Goal: Transaction & Acquisition: Purchase product/service

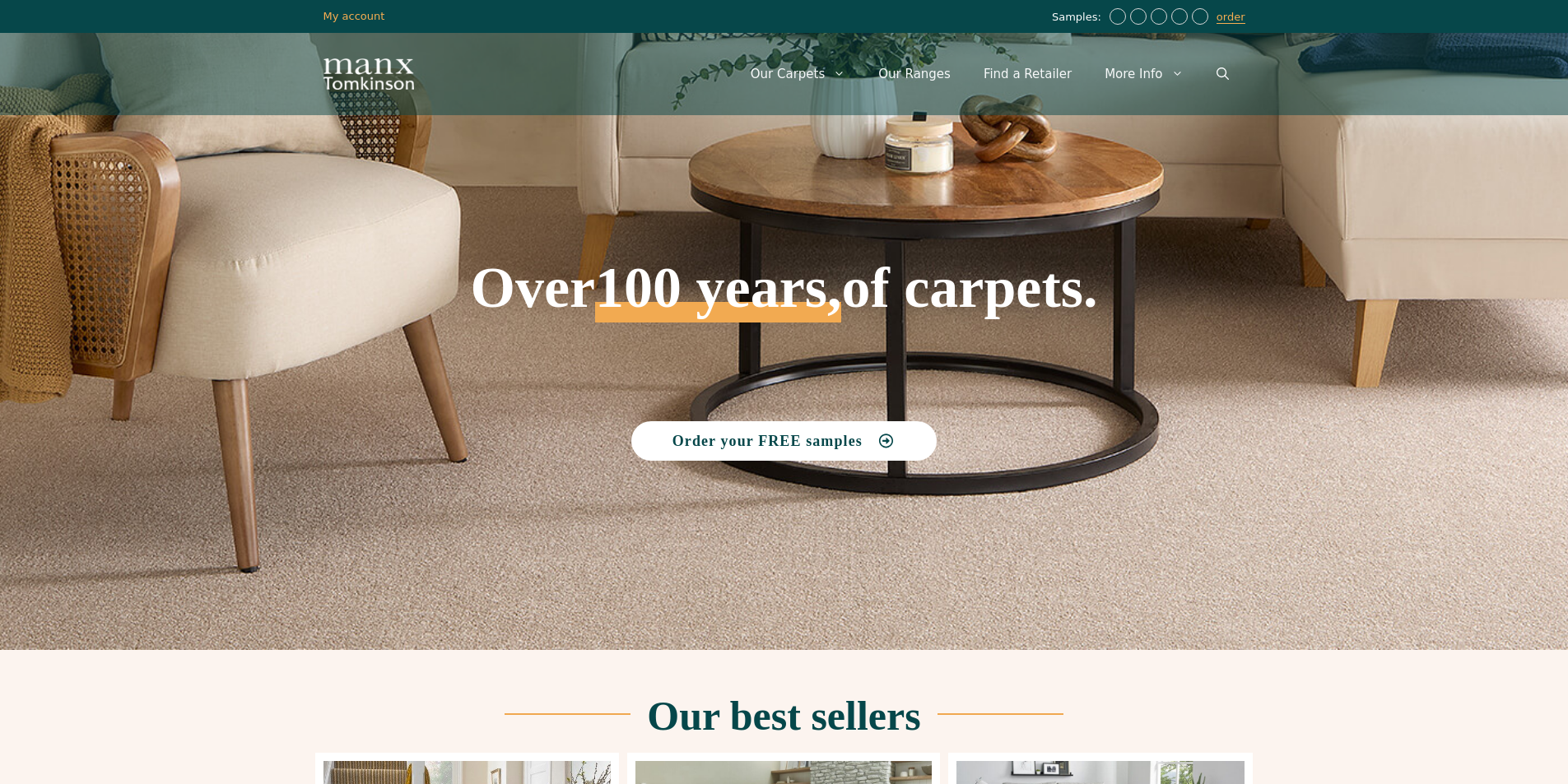
scroll to position [439, 0]
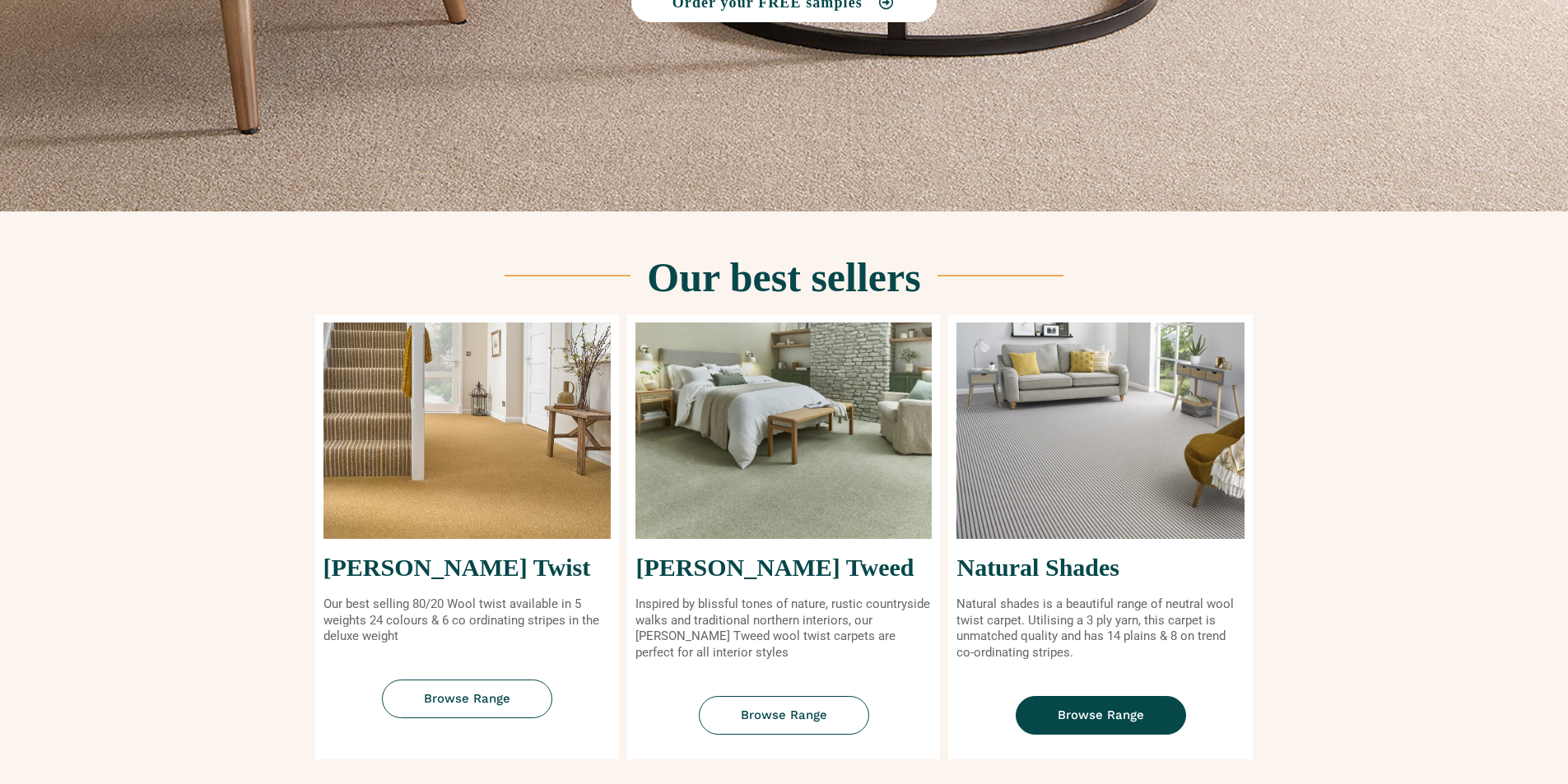
click at [1133, 721] on span "Browse Range" at bounding box center [1101, 715] width 87 height 12
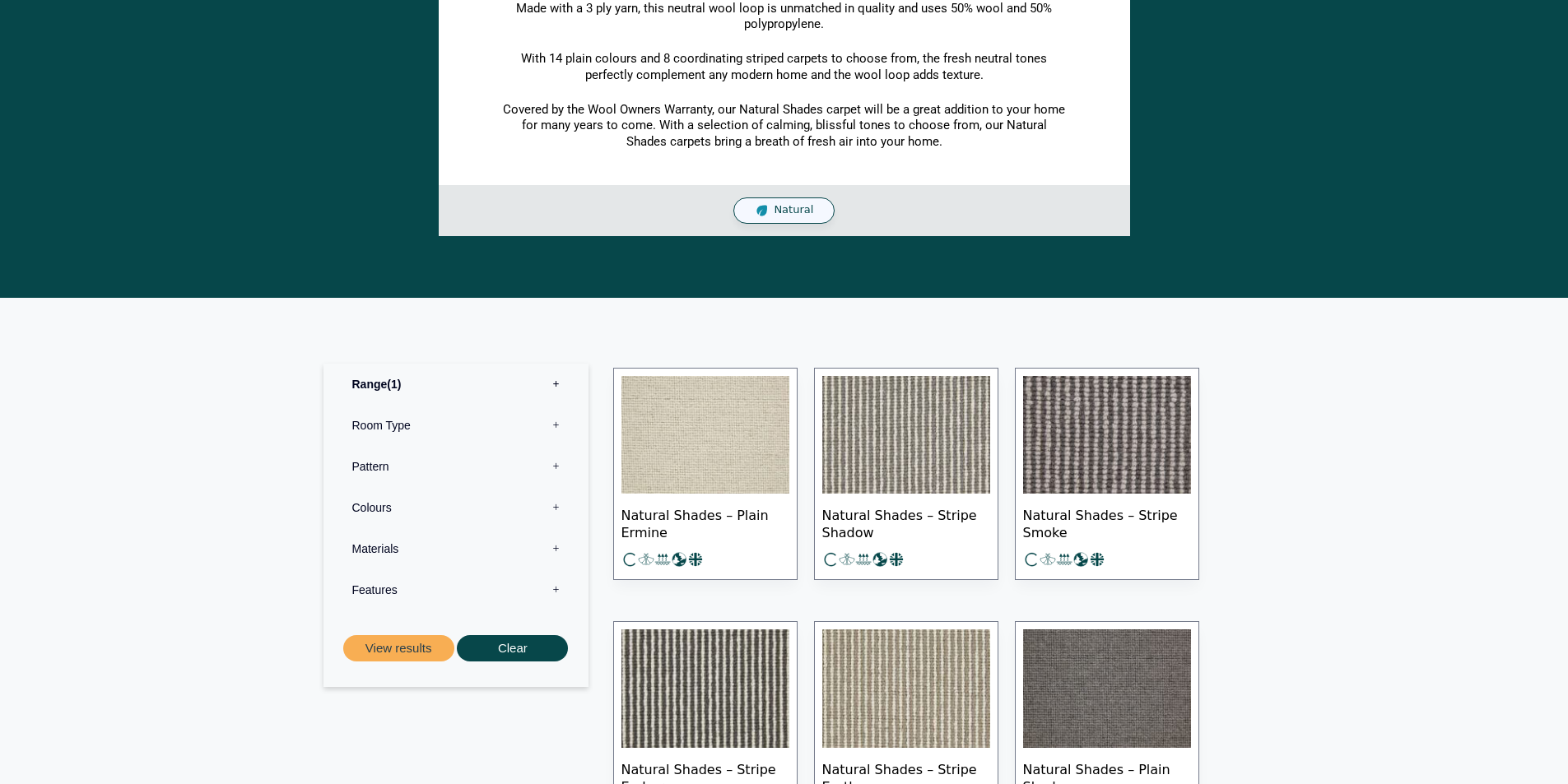
scroll to position [549, 0]
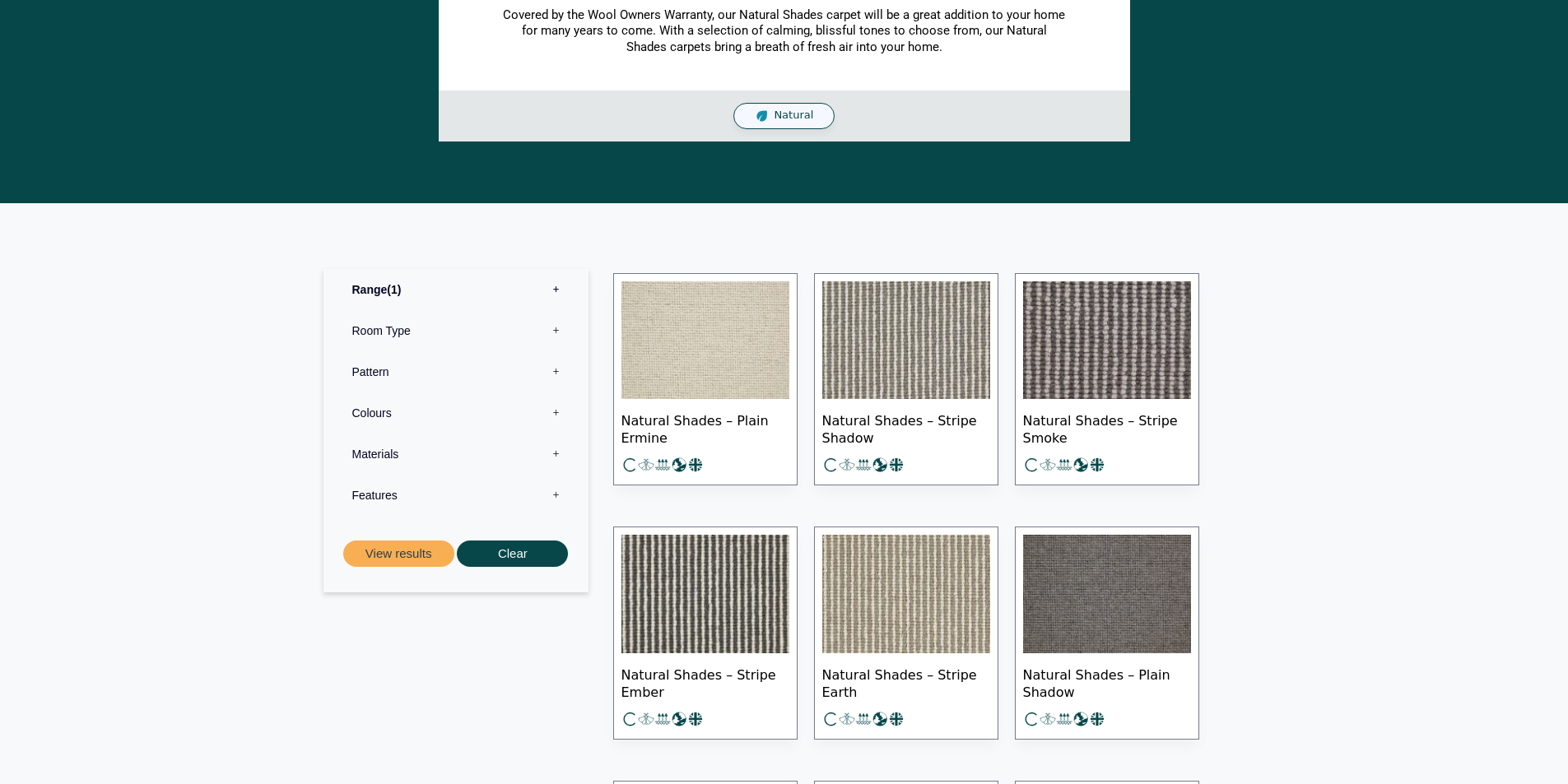
click at [722, 350] on img at bounding box center [706, 340] width 168 height 119
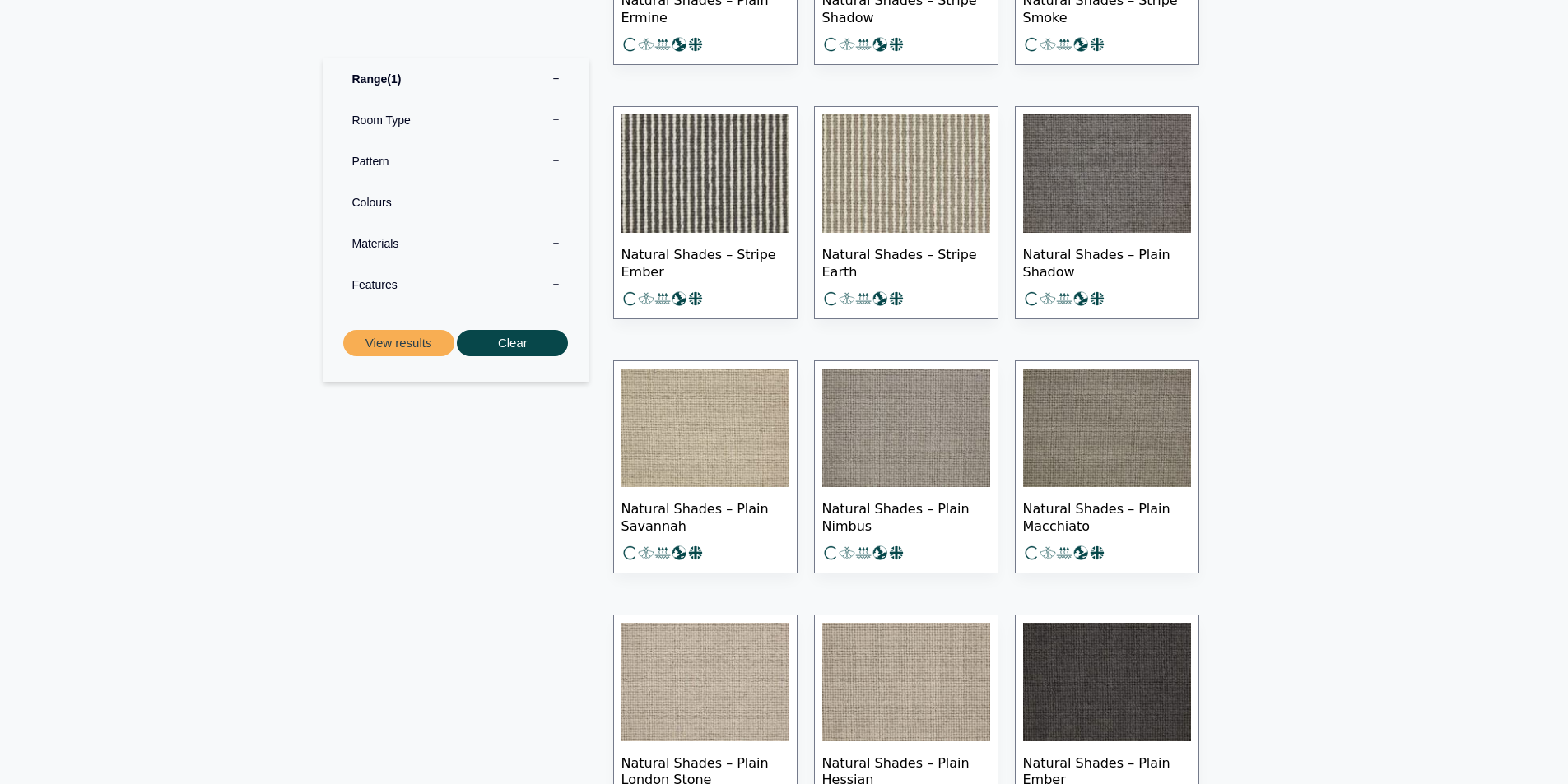
scroll to position [987, 0]
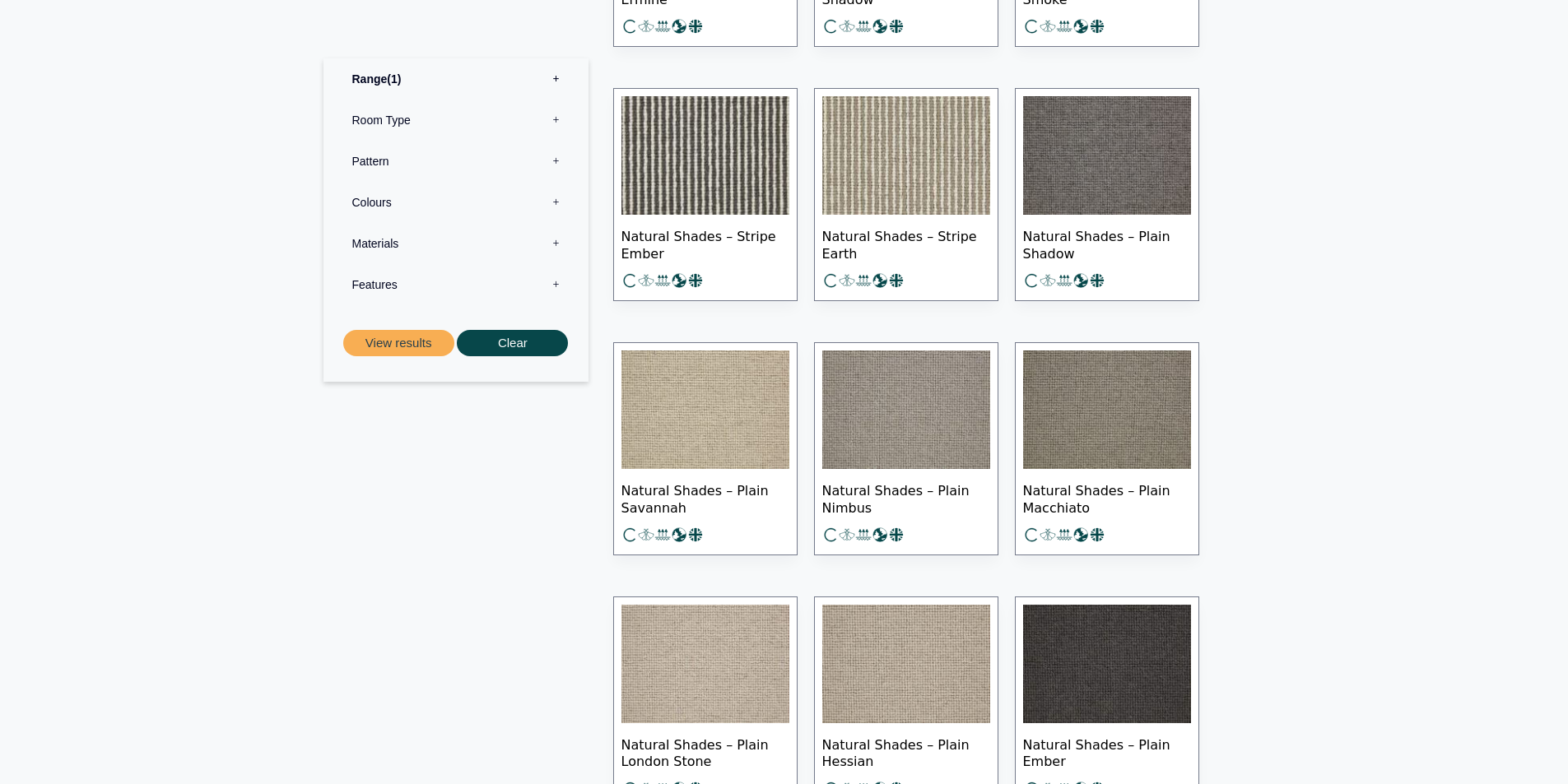
click at [765, 432] on img at bounding box center [706, 409] width 168 height 119
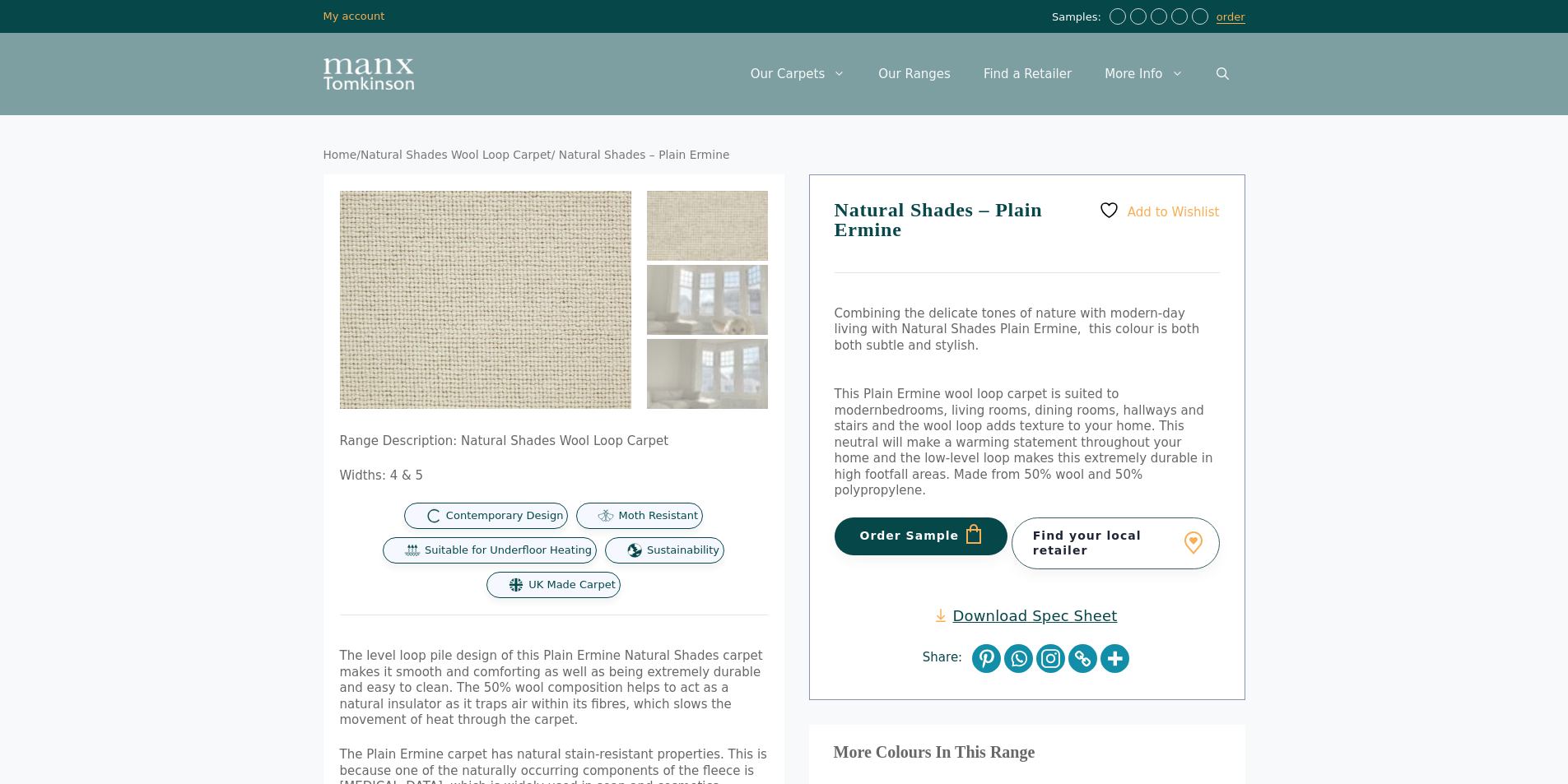
click at [942, 524] on button "Order Sample" at bounding box center [921, 537] width 174 height 38
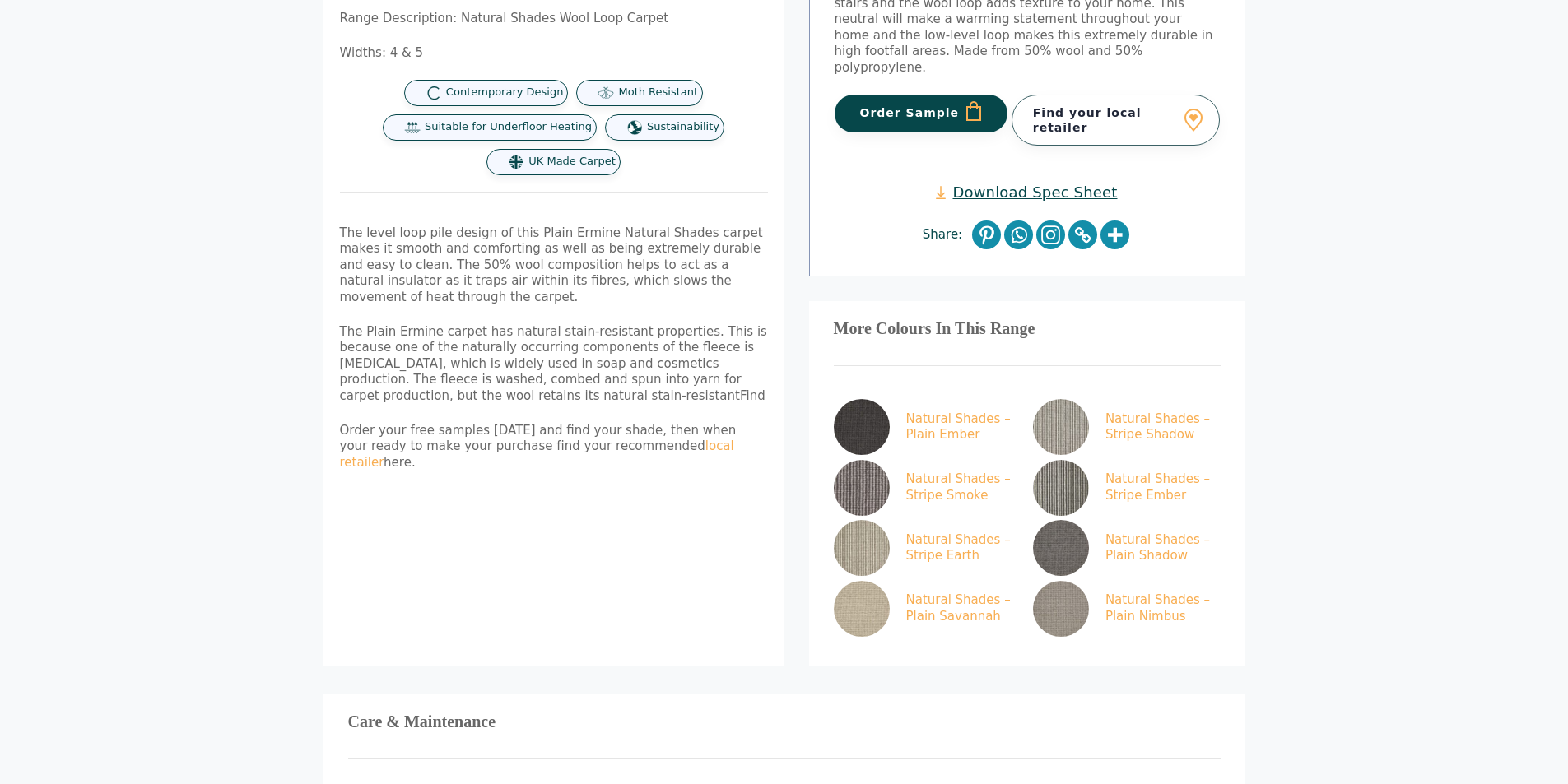
scroll to position [549, 0]
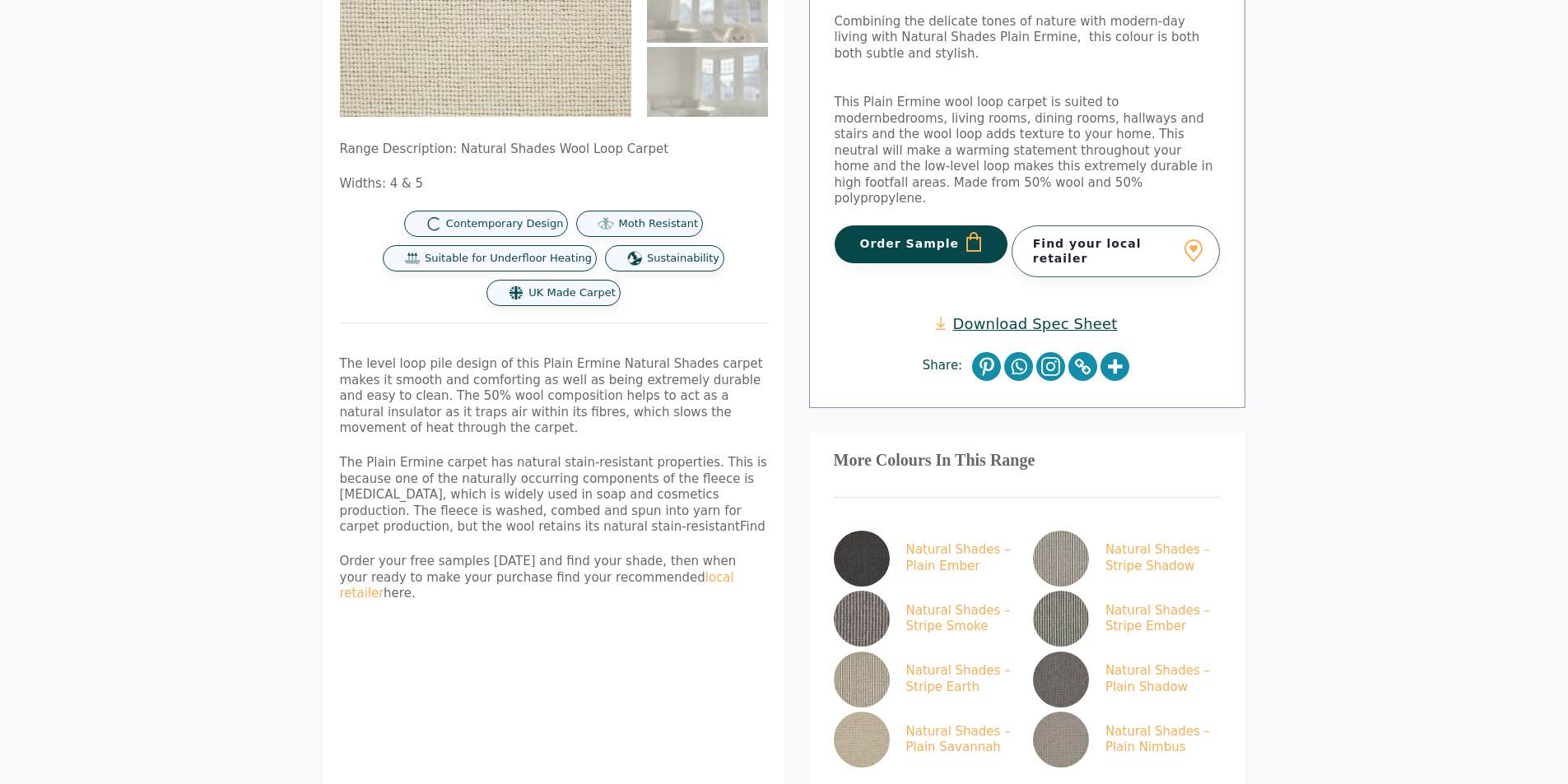
scroll to position [110, 0]
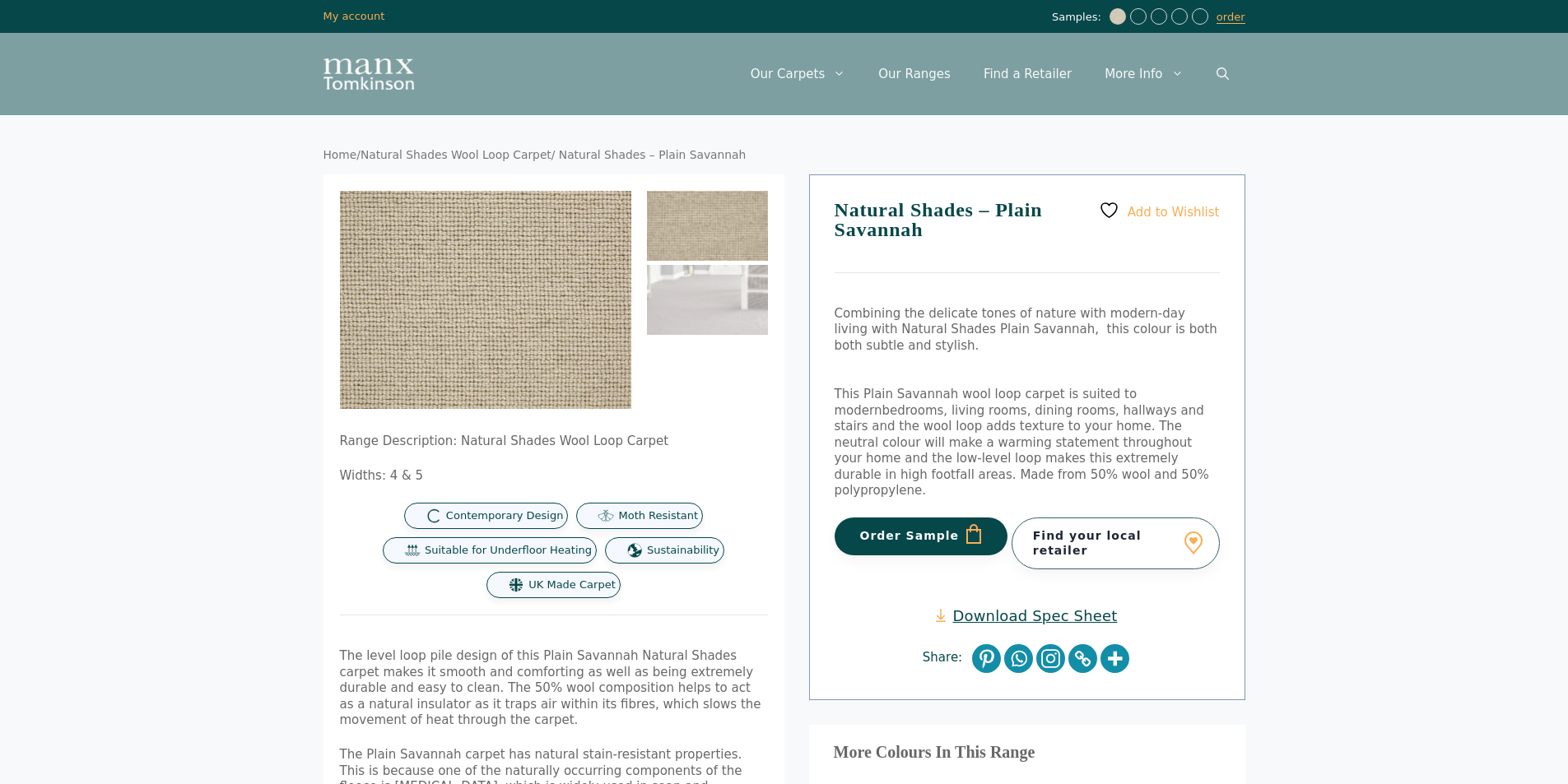
click at [955, 524] on button "Order Sample" at bounding box center [921, 537] width 174 height 38
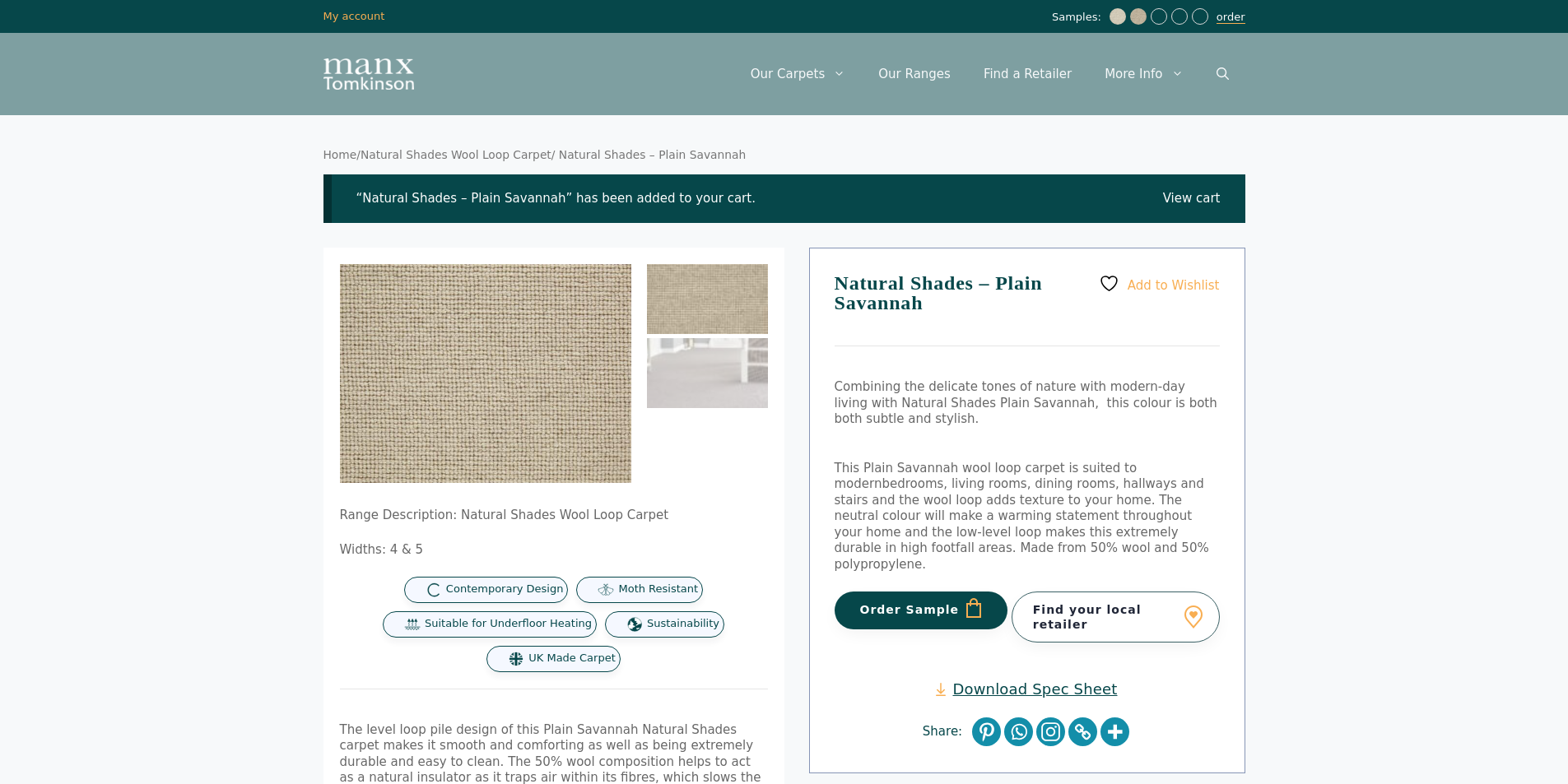
click at [1233, 16] on link "order" at bounding box center [1231, 17] width 29 height 13
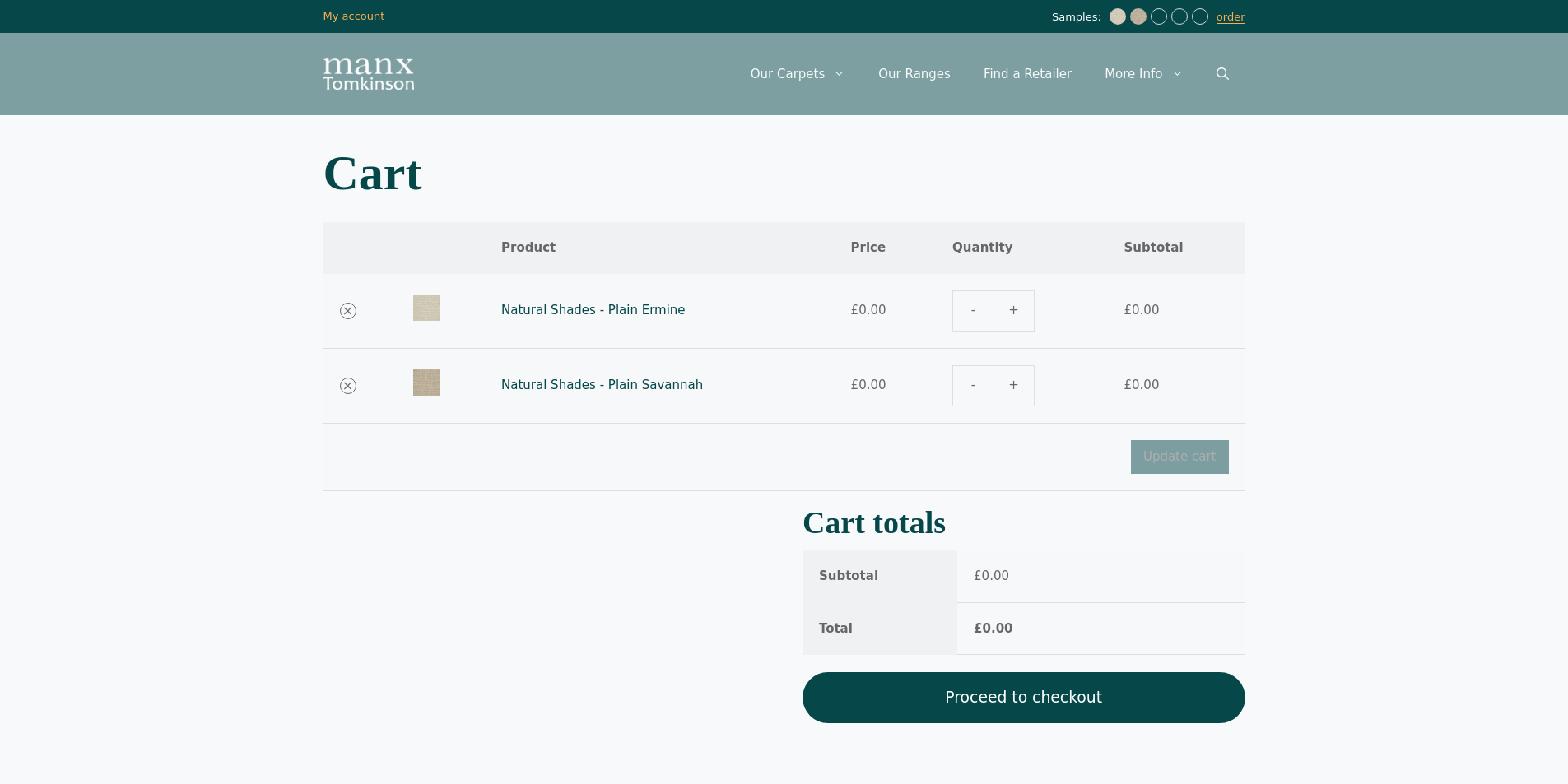
click at [1028, 697] on link "Proceed to checkout" at bounding box center [1024, 697] width 443 height 51
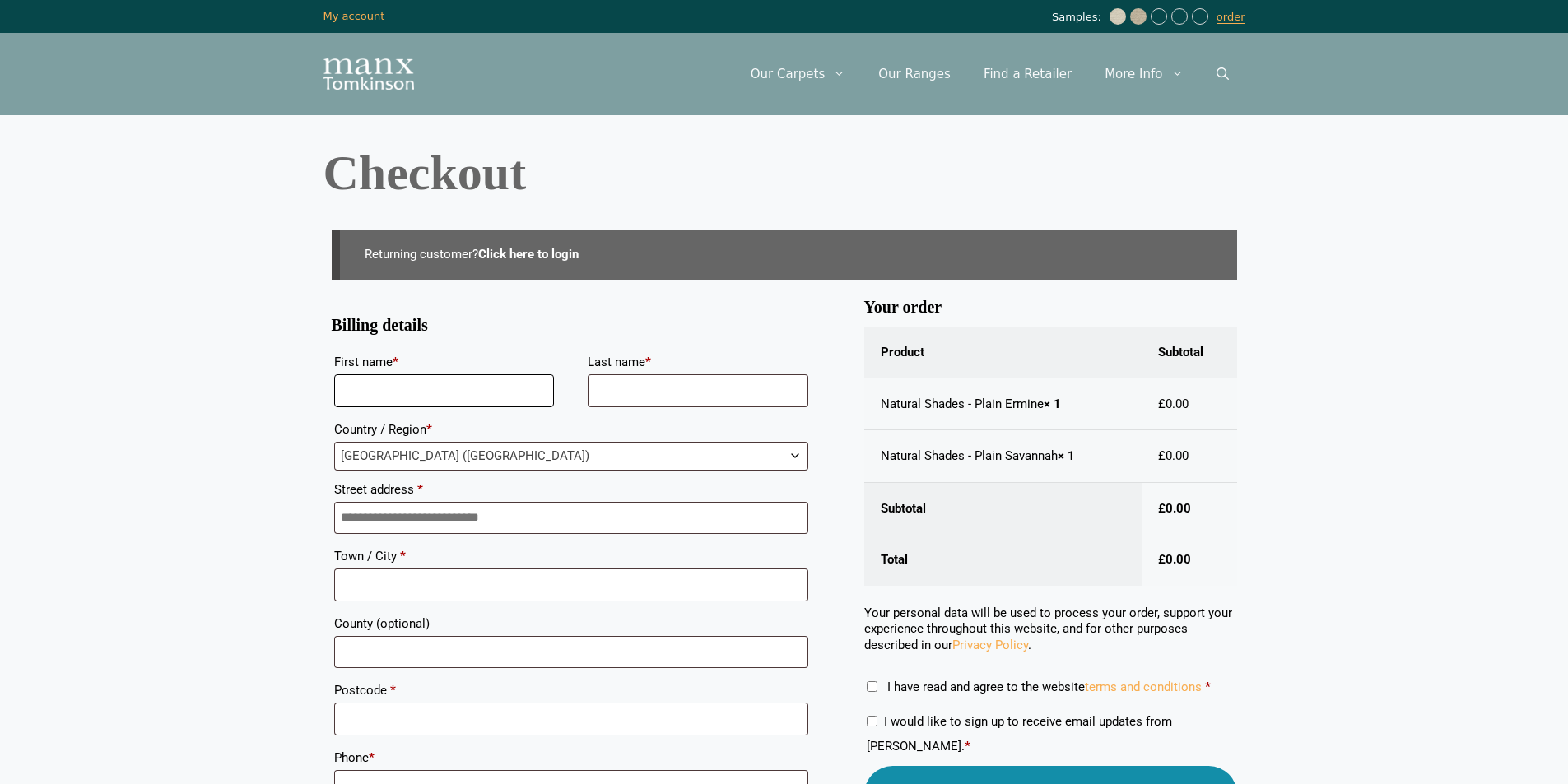
click at [427, 396] on input "First name *" at bounding box center [444, 390] width 221 height 33
type input "*******"
click at [641, 382] on input "Last name *" at bounding box center [698, 390] width 221 height 33
type input "*****"
click at [387, 519] on input "Street address *" at bounding box center [571, 518] width 474 height 33
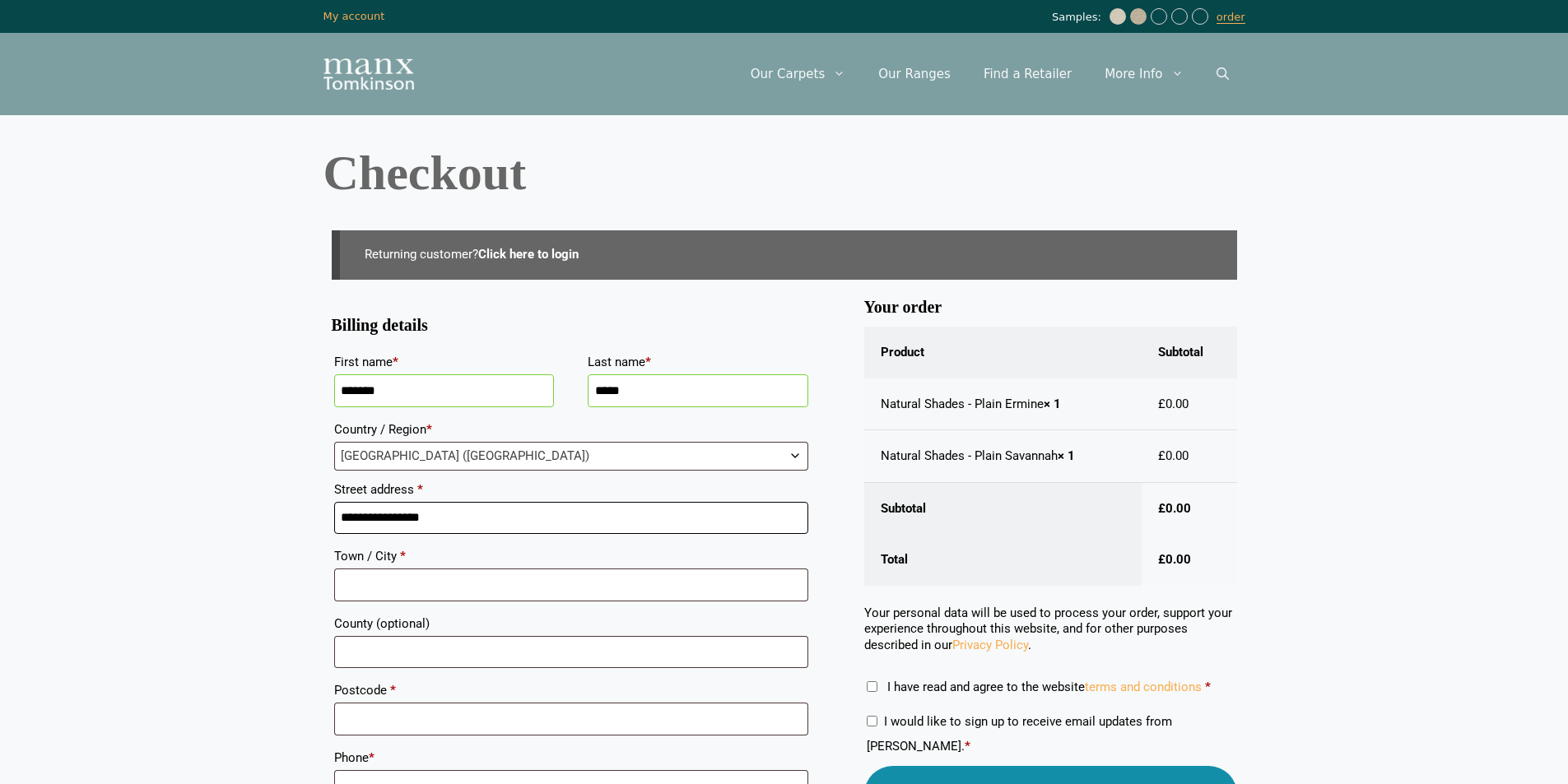
type input "**********"
click at [350, 581] on input "Town / City *" at bounding box center [571, 585] width 474 height 33
type input "*********"
click at [119, 594] on body "Skip to content Samples: order My Account My account Menu Menu Our Carpets View…" at bounding box center [784, 589] width 1568 height 1180
click at [464, 706] on input "Postcode *" at bounding box center [571, 718] width 474 height 33
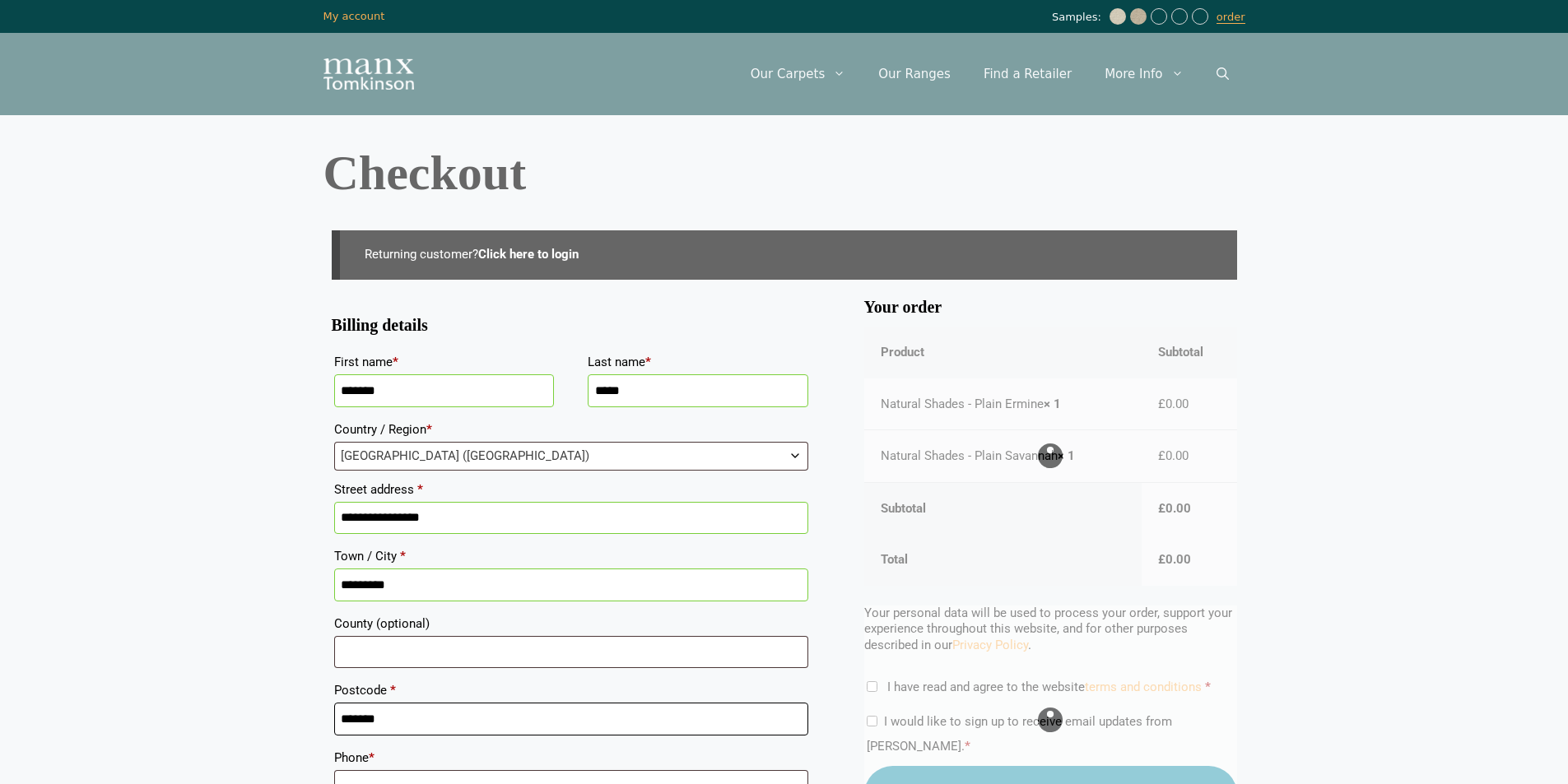
type input "*******"
click at [103, 716] on body "Skip to content Samples: order My Account My account Menu Menu Our Carpets View…" at bounding box center [784, 589] width 1568 height 1180
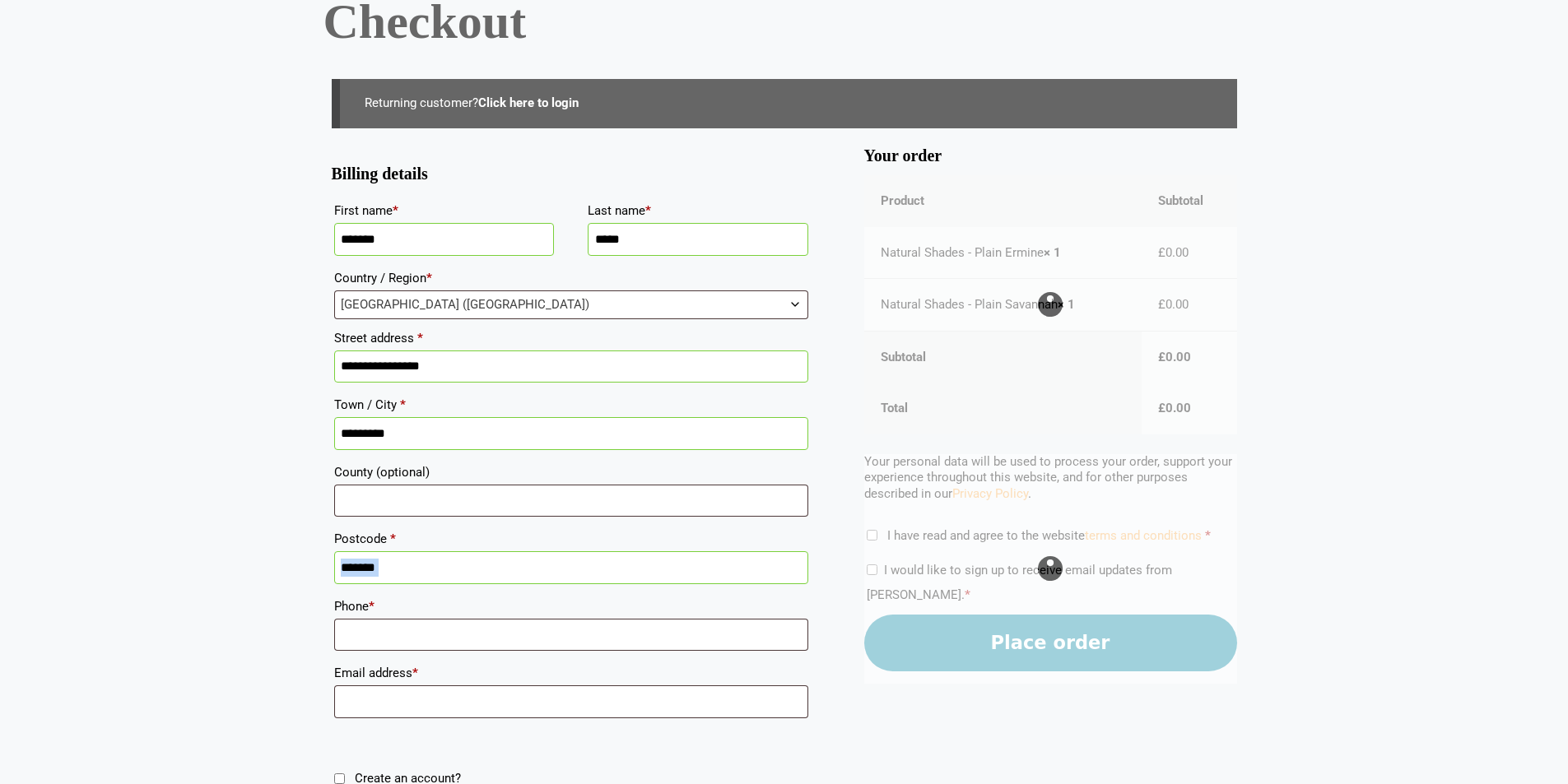
scroll to position [219, 0]
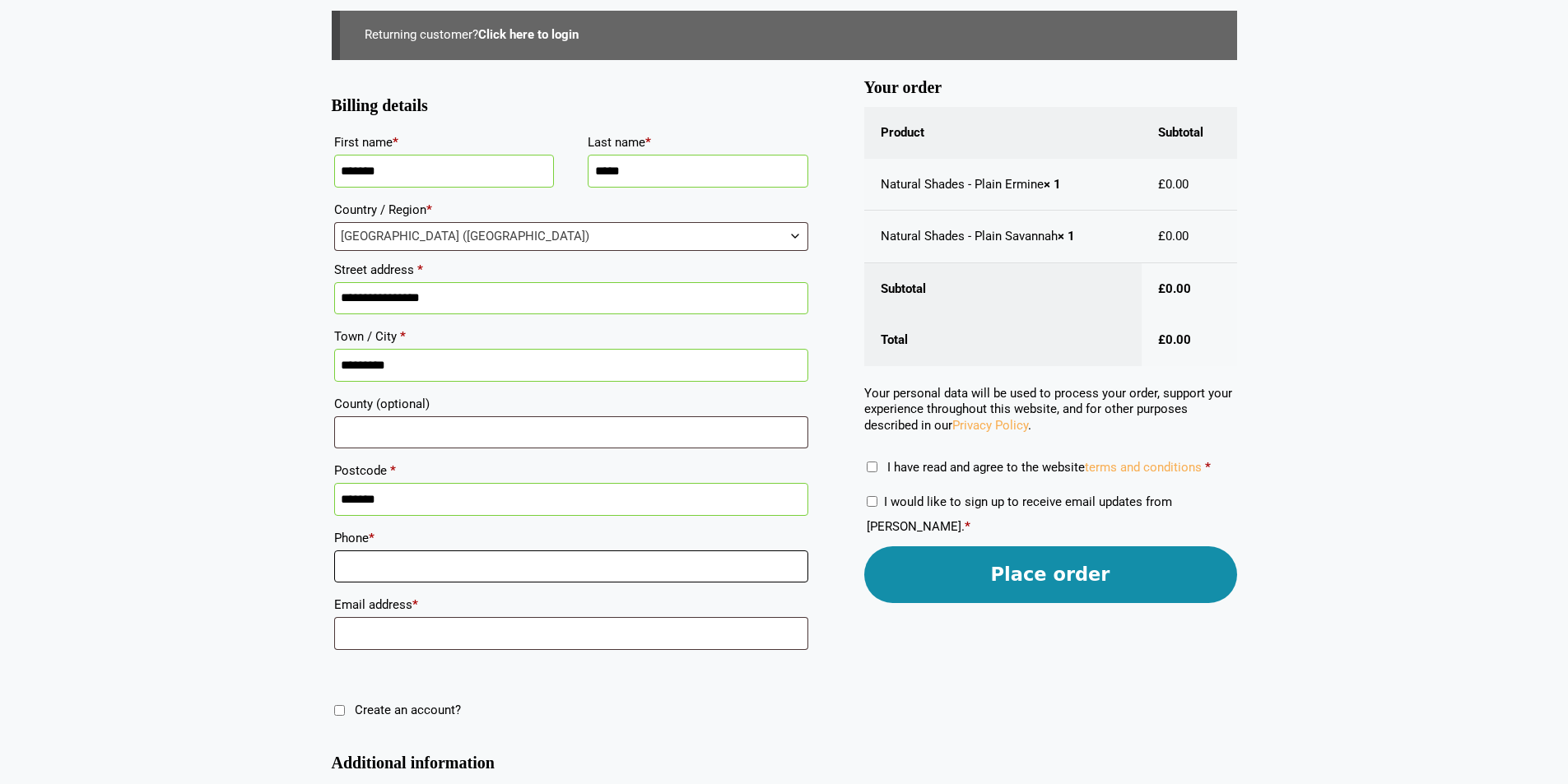
click at [503, 579] on input "Phone *" at bounding box center [571, 567] width 474 height 33
type input "**********"
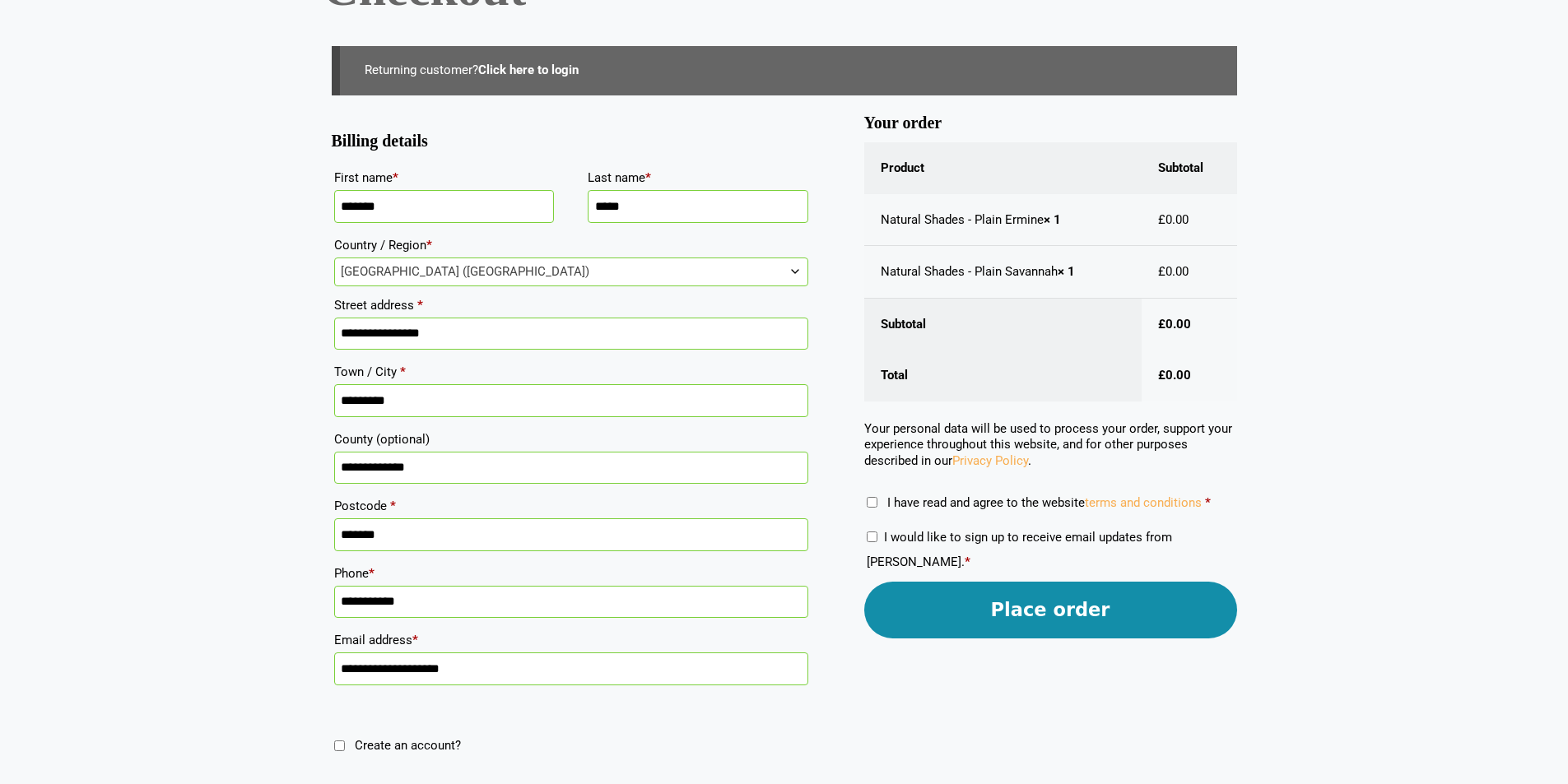
scroll to position [181, 0]
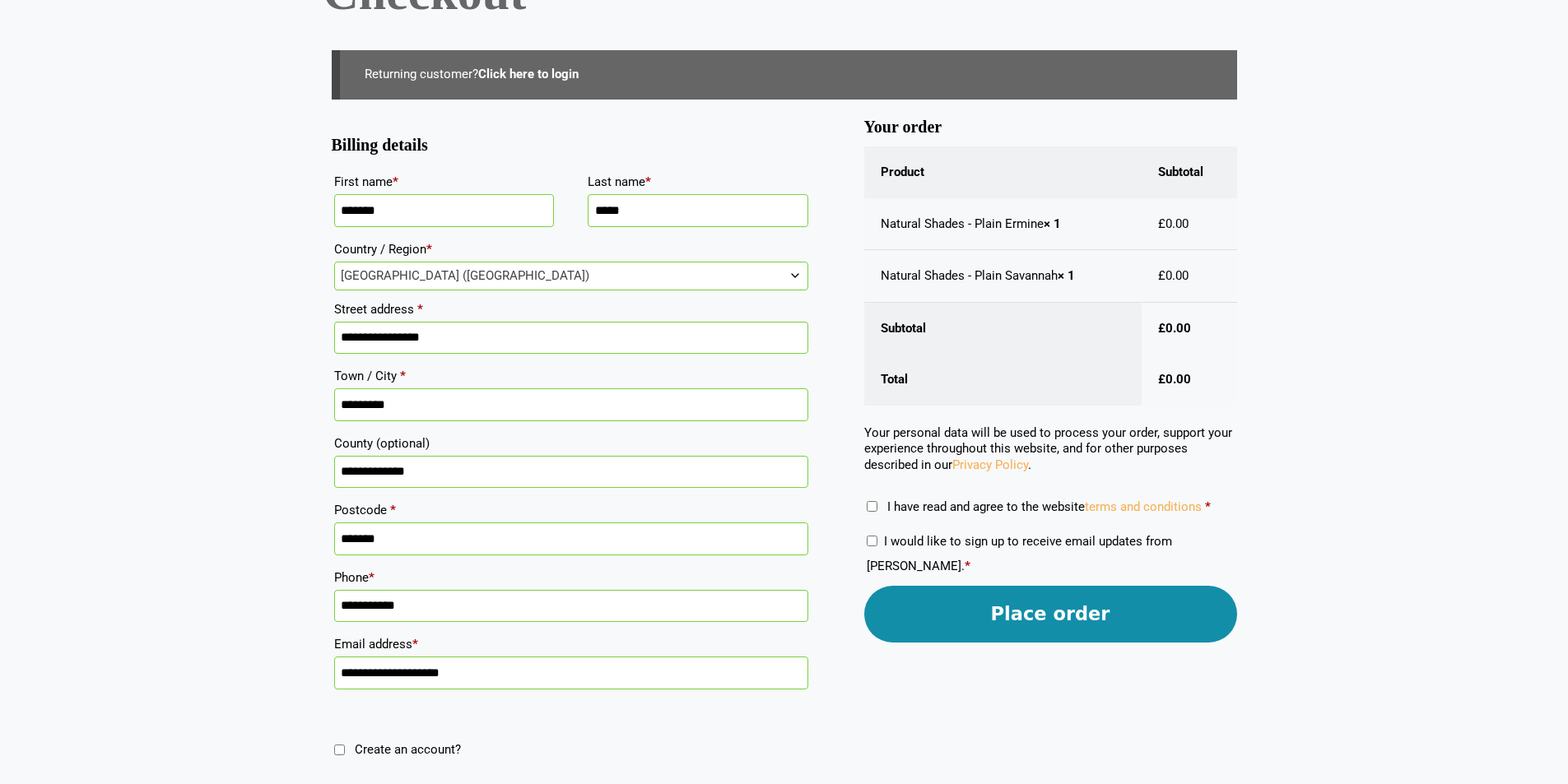
click at [1035, 611] on button "Place order" at bounding box center [1051, 613] width 373 height 57
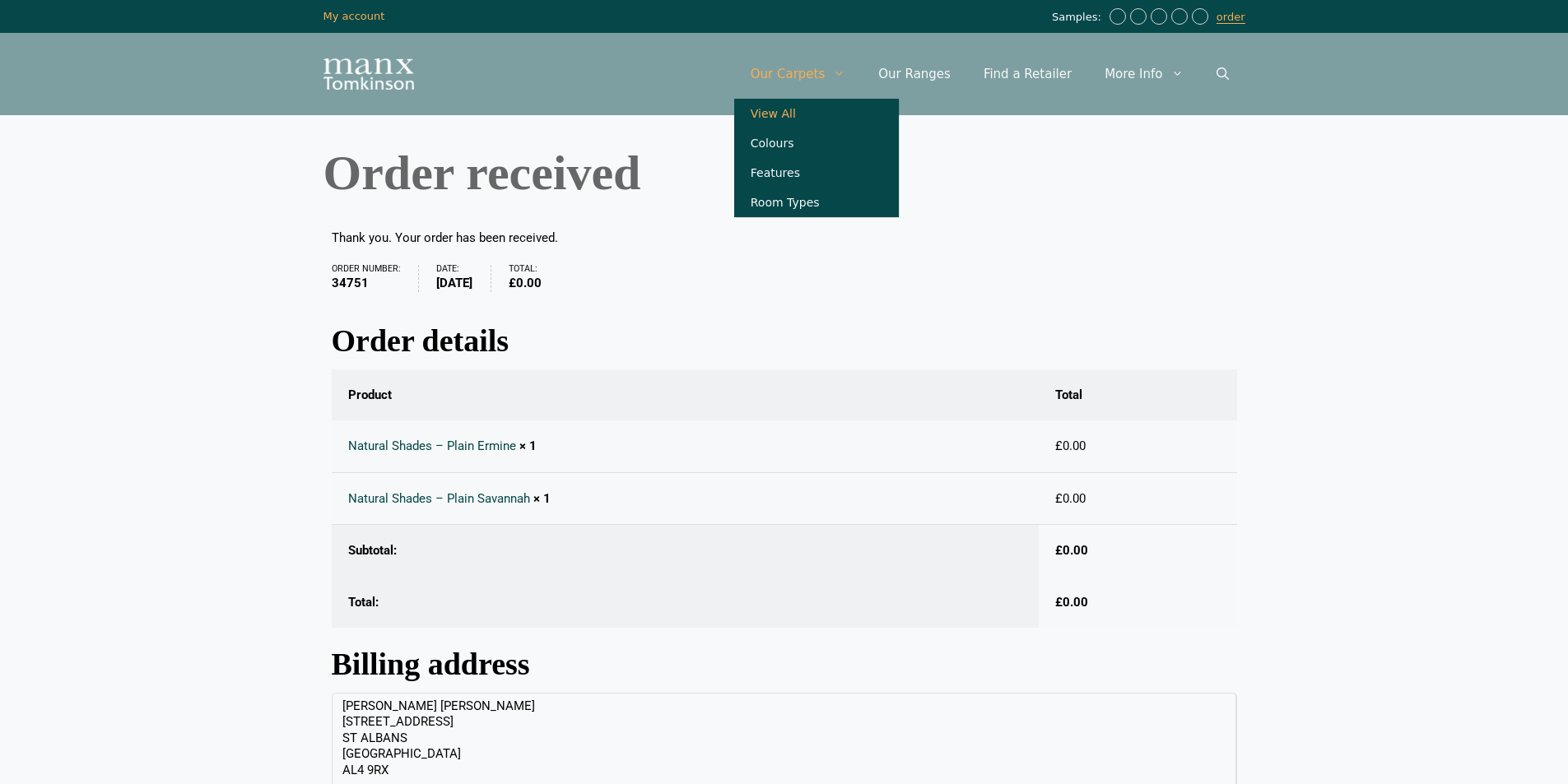
click at [857, 111] on link "View All" at bounding box center [816, 114] width 165 height 30
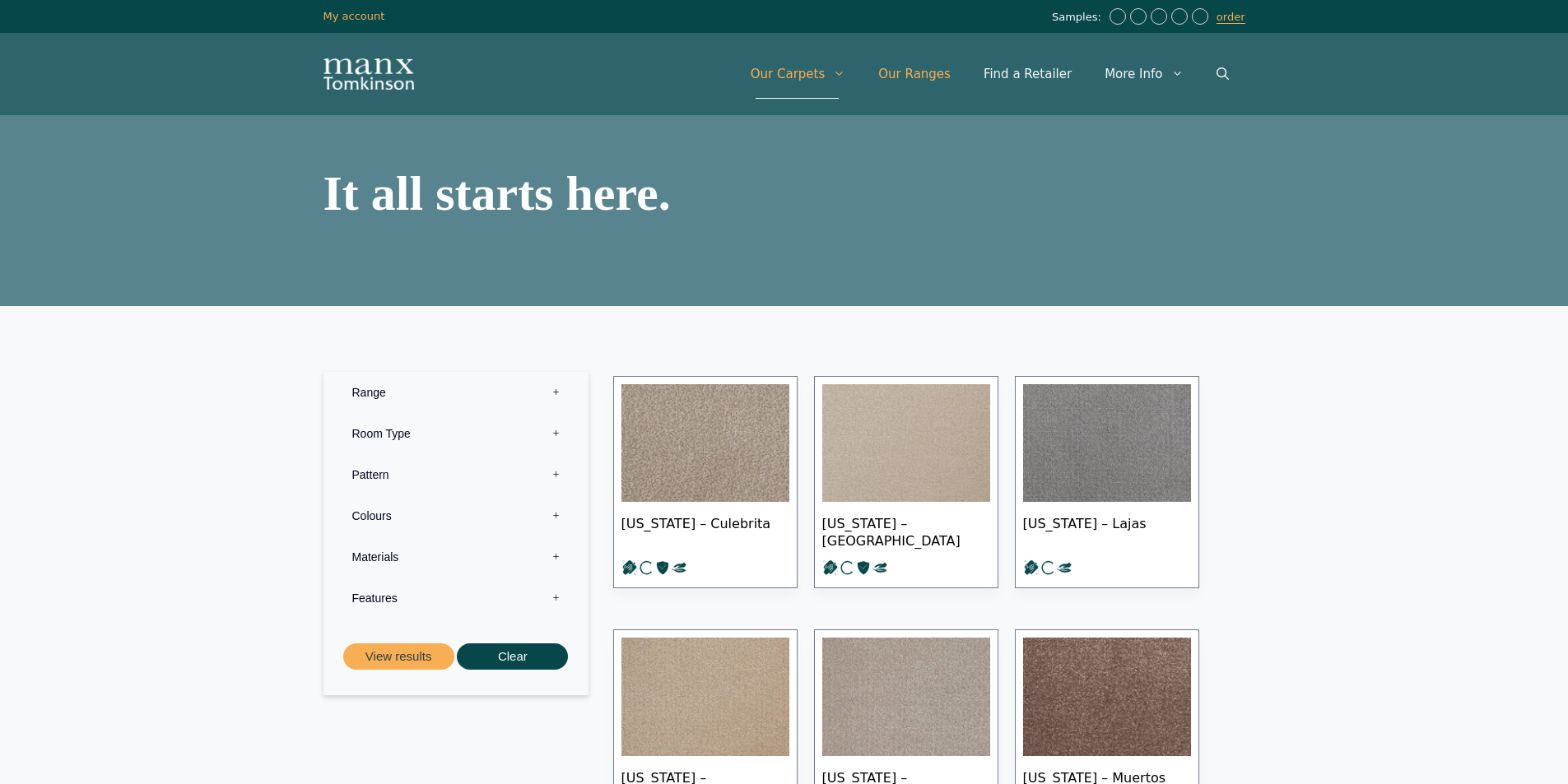
click at [927, 73] on link "Our Ranges" at bounding box center [914, 73] width 106 height 49
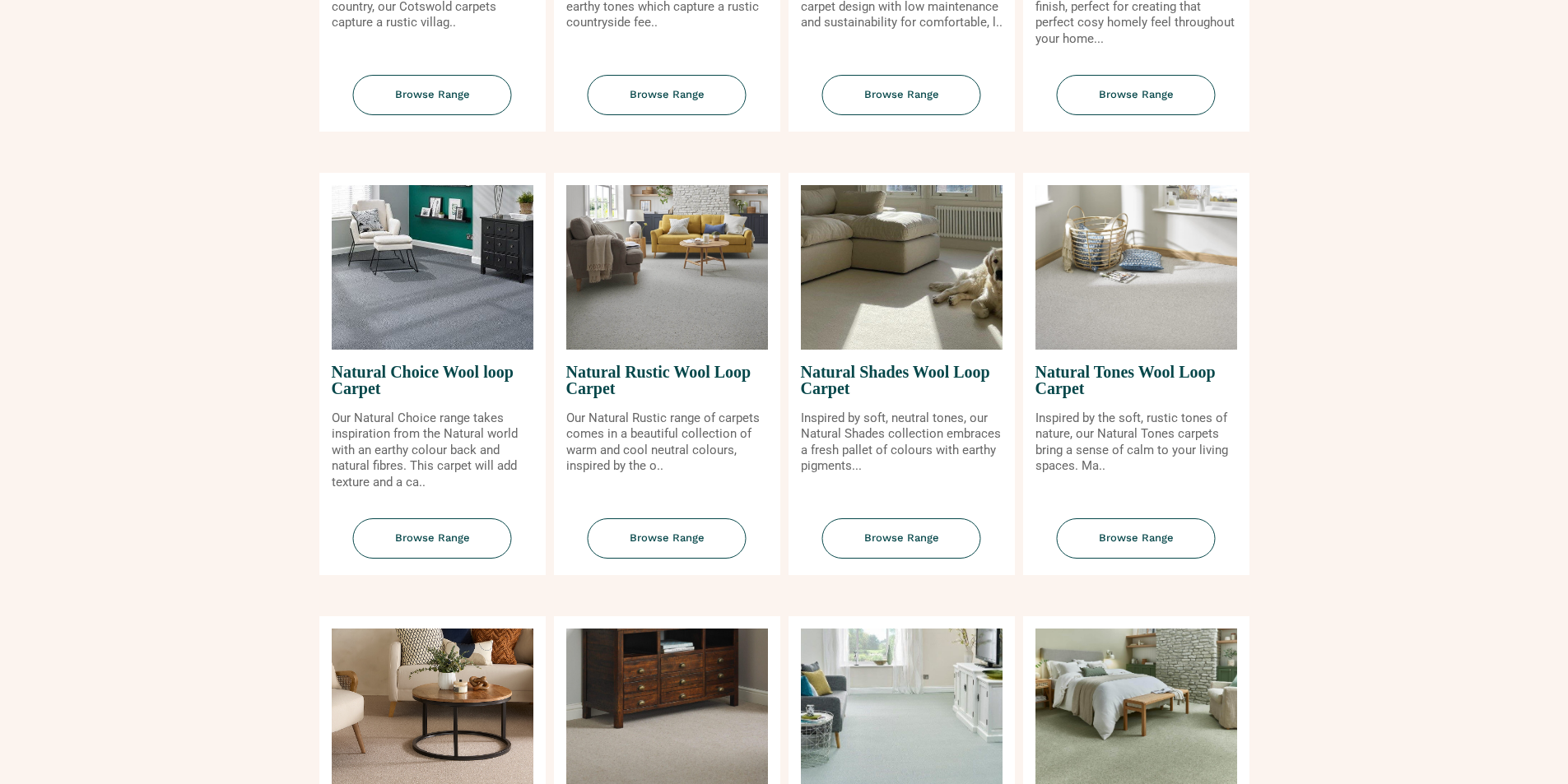
scroll to position [1096, 0]
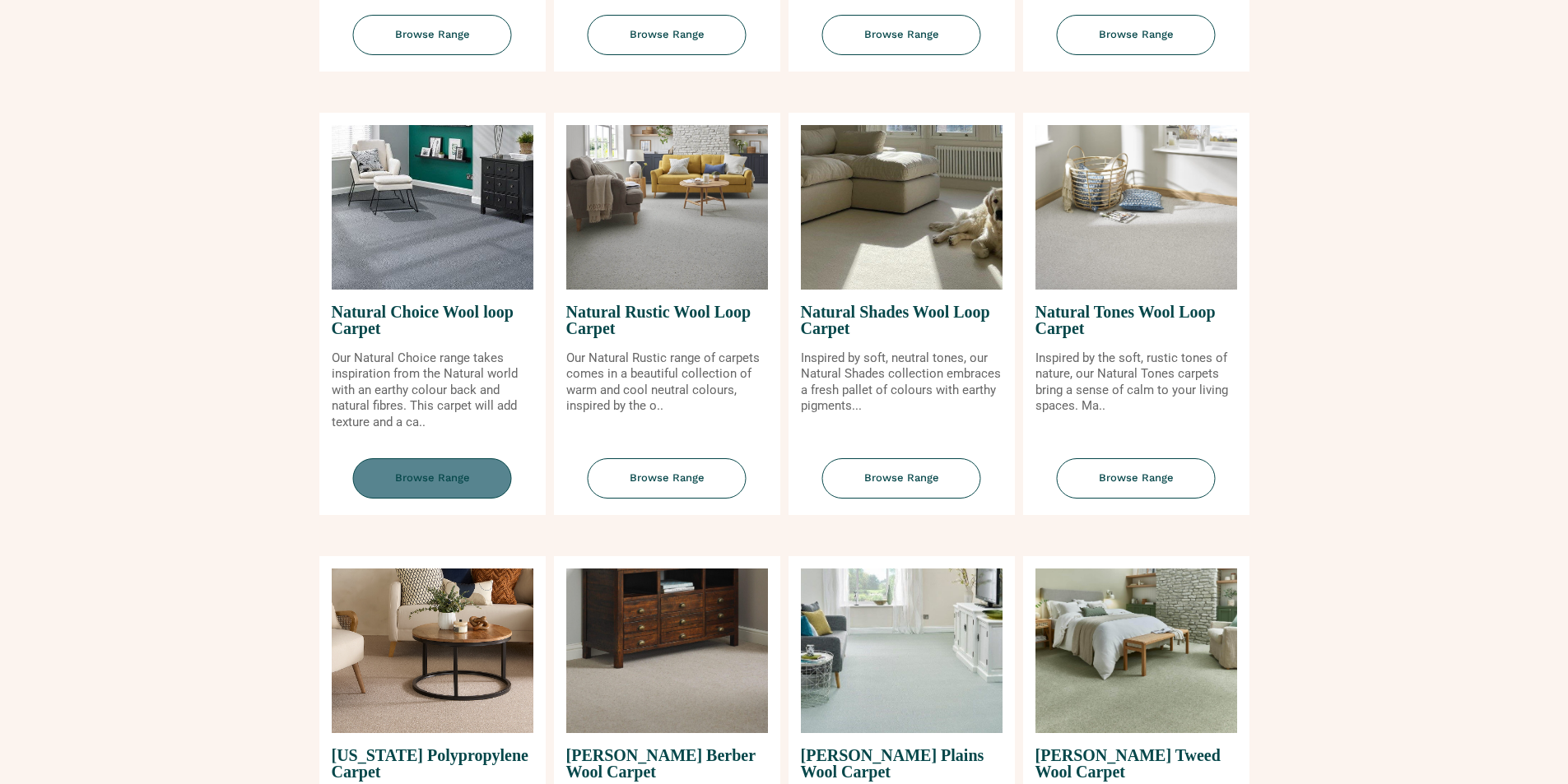
click at [425, 488] on span "Browse Range" at bounding box center [432, 478] width 159 height 40
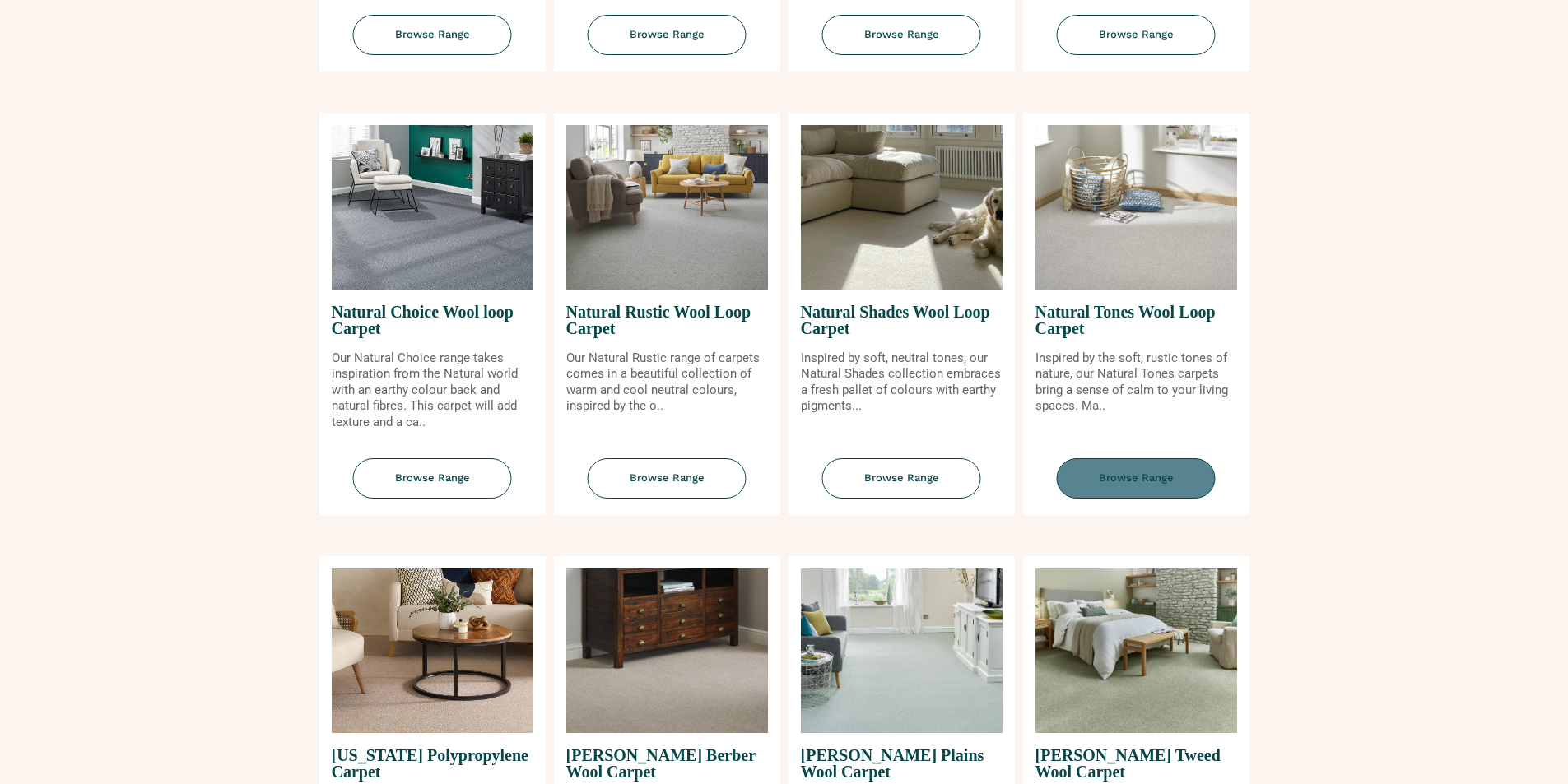
click at [1153, 485] on span "Browse Range" at bounding box center [1136, 478] width 159 height 40
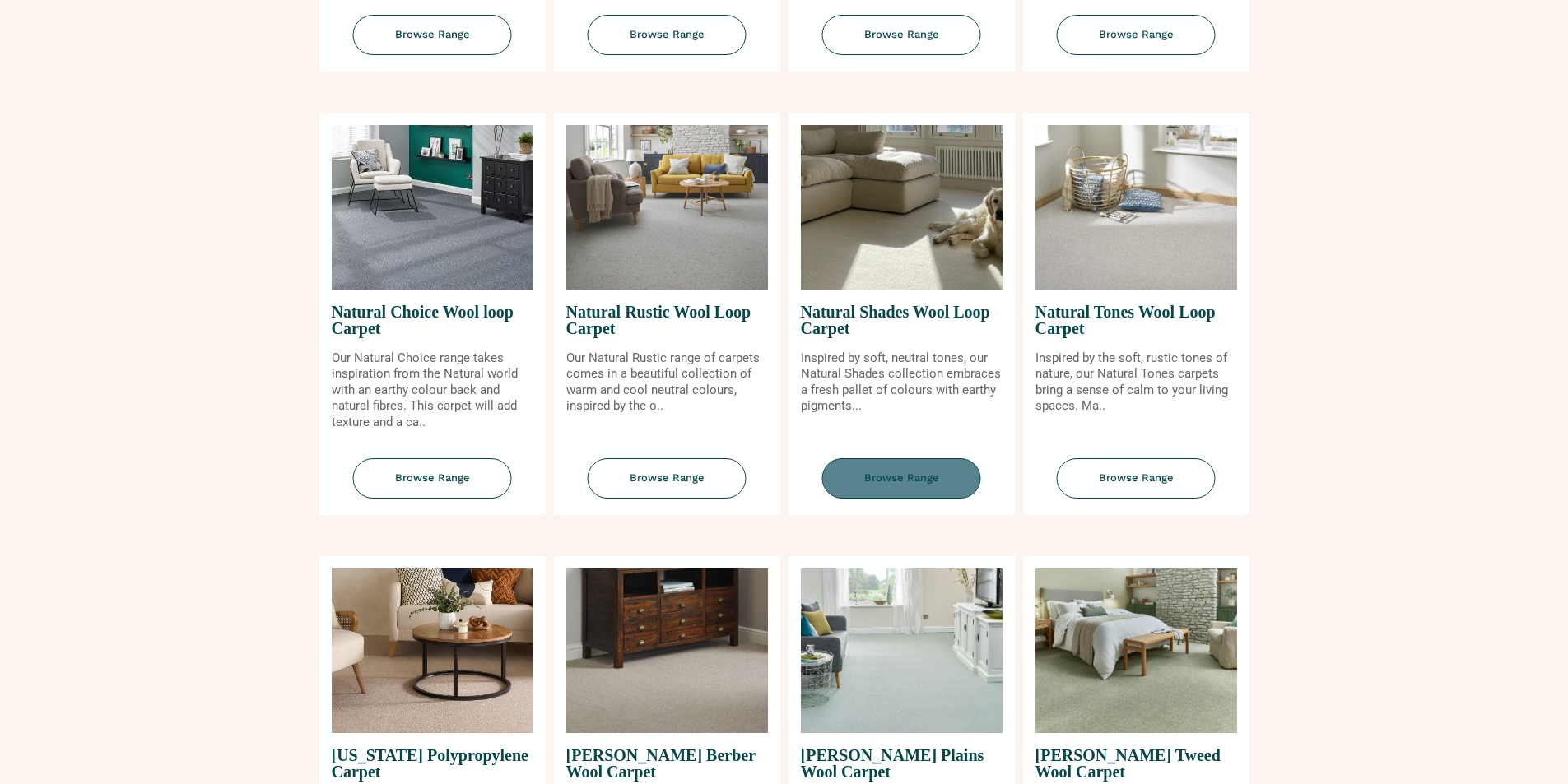
click at [900, 477] on span "Browse Range" at bounding box center [901, 478] width 159 height 40
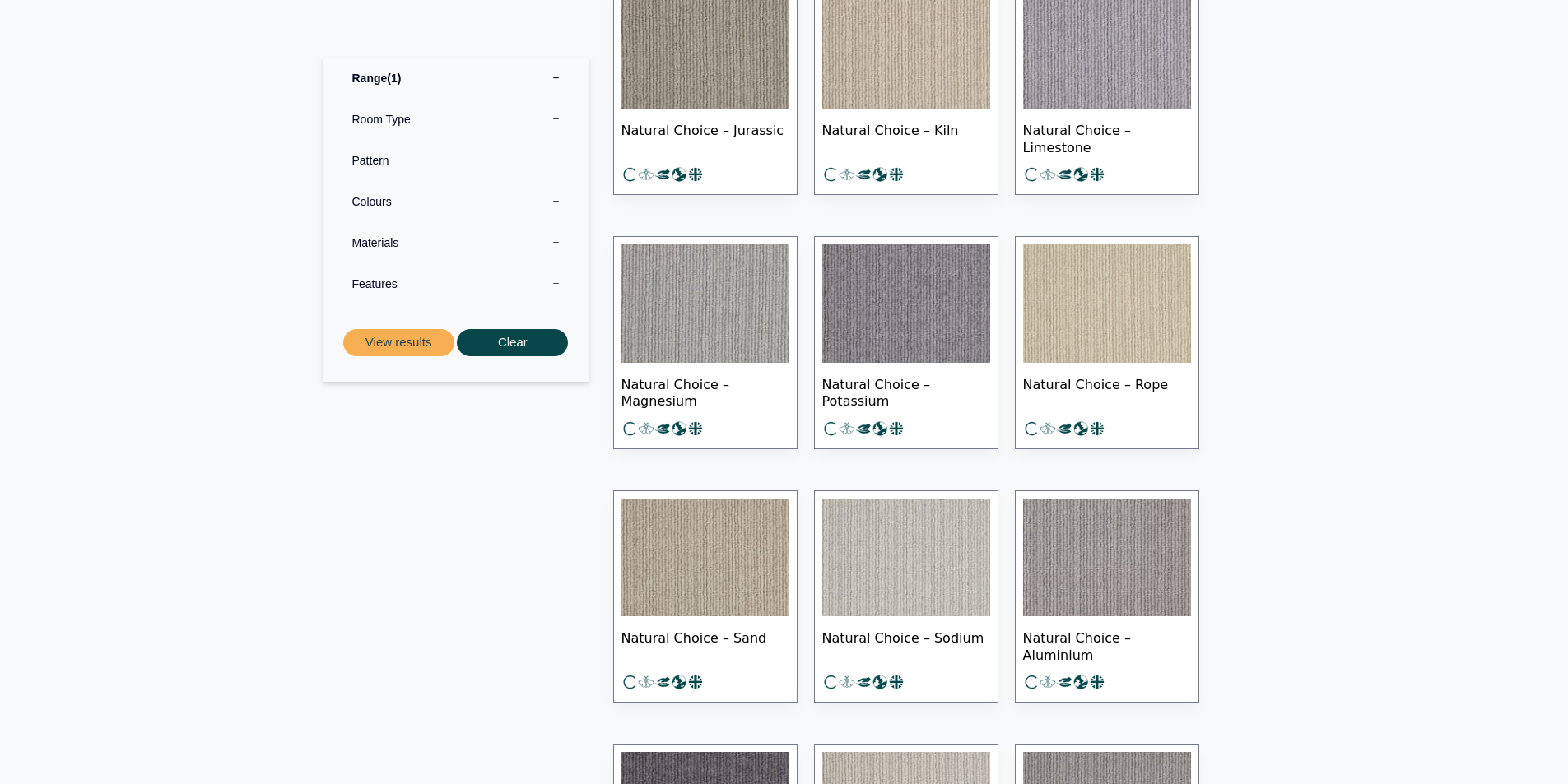
scroll to position [767, 0]
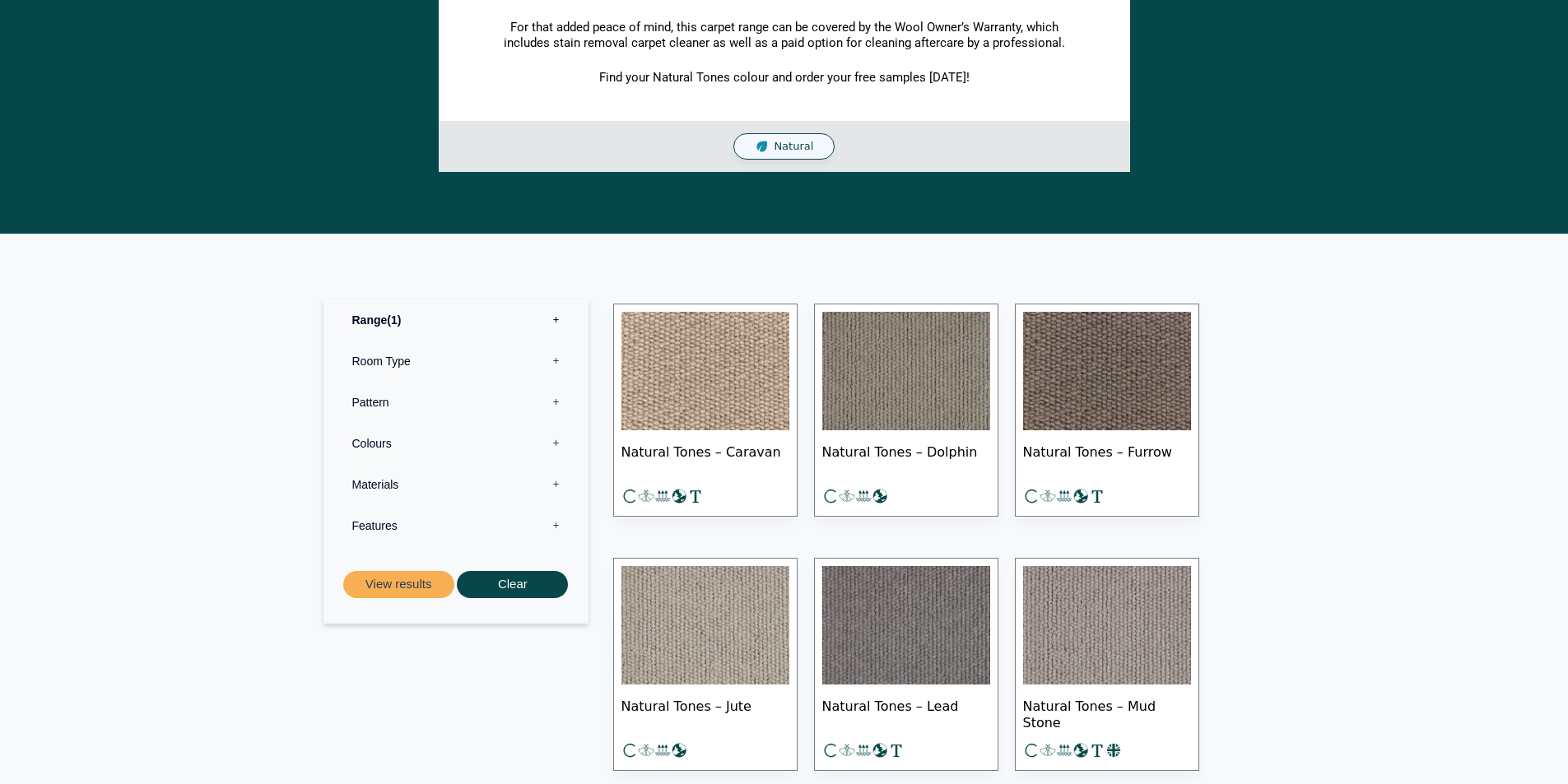
scroll to position [549, 0]
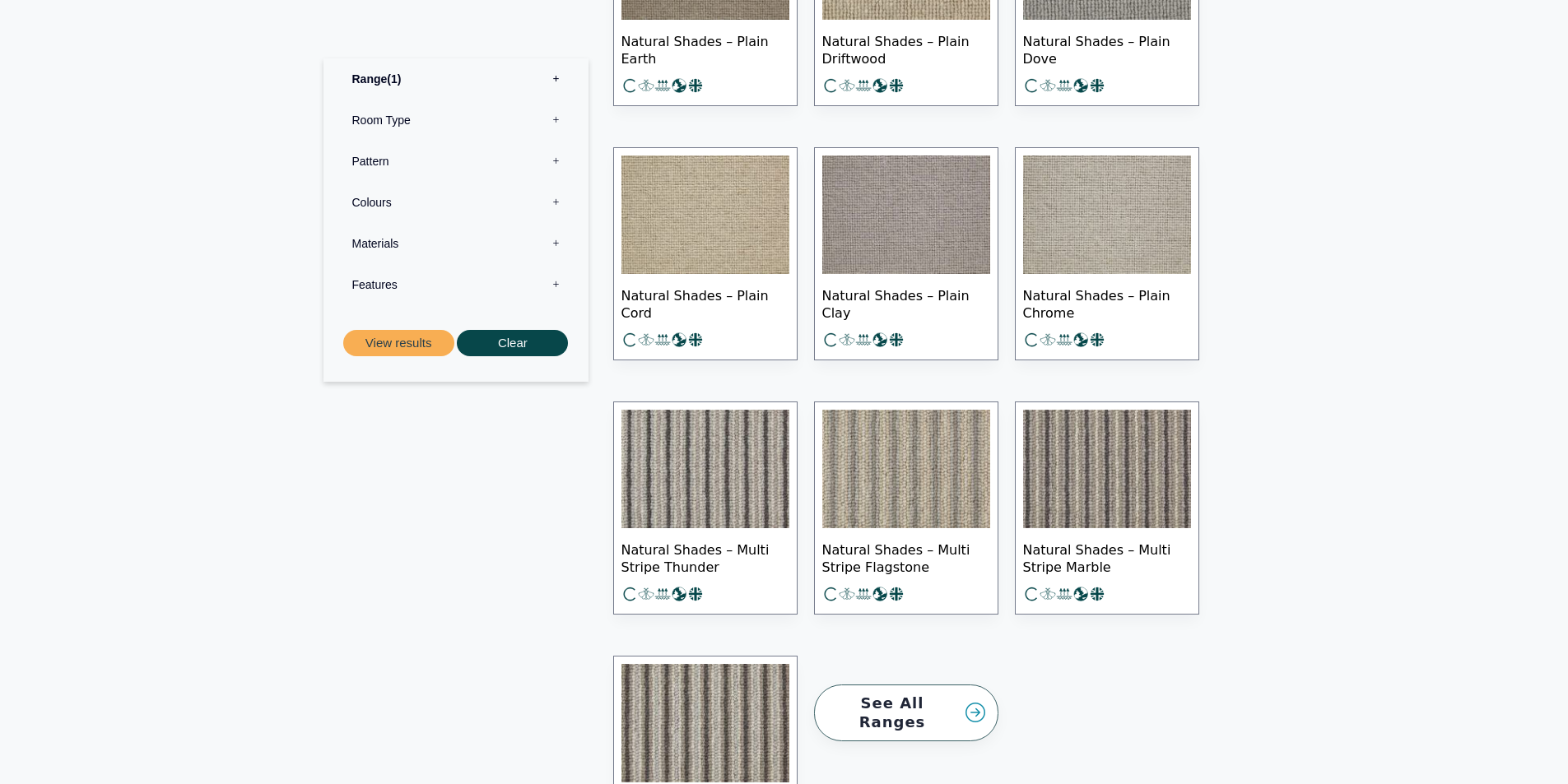
scroll to position [1974, 0]
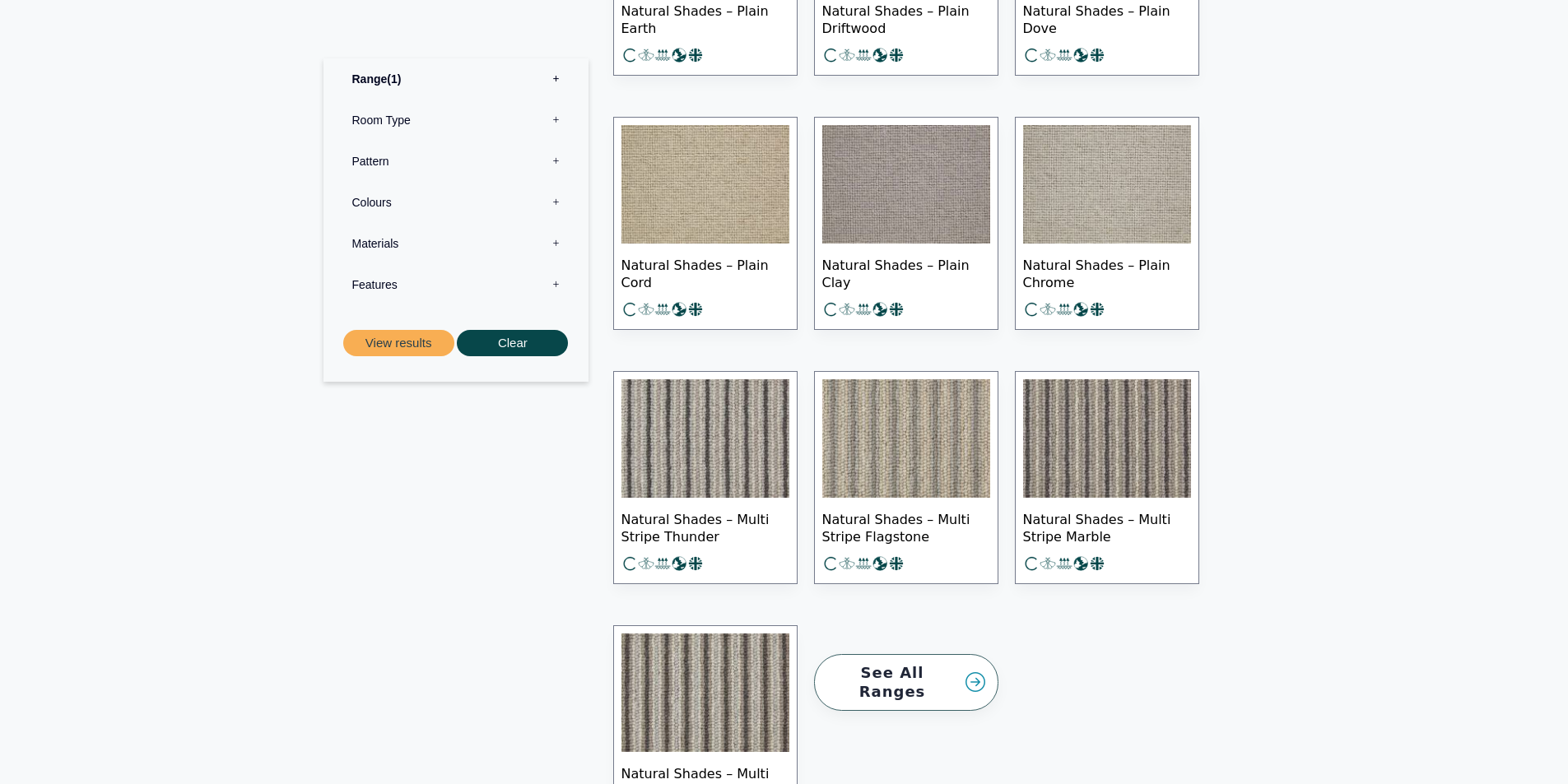
click at [734, 182] on img at bounding box center [706, 184] width 168 height 119
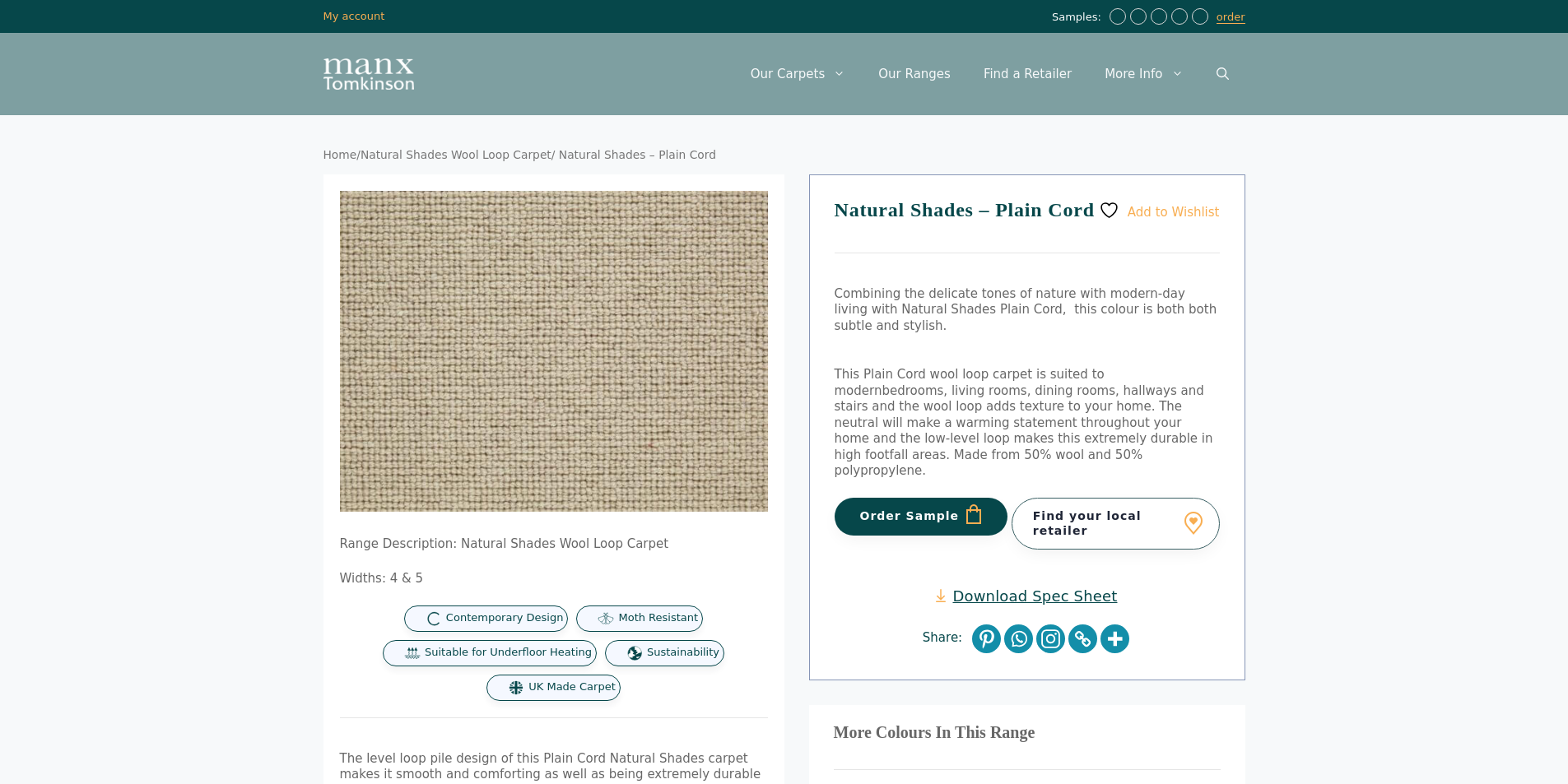
click at [930, 498] on button "Order Sample" at bounding box center [921, 517] width 174 height 38
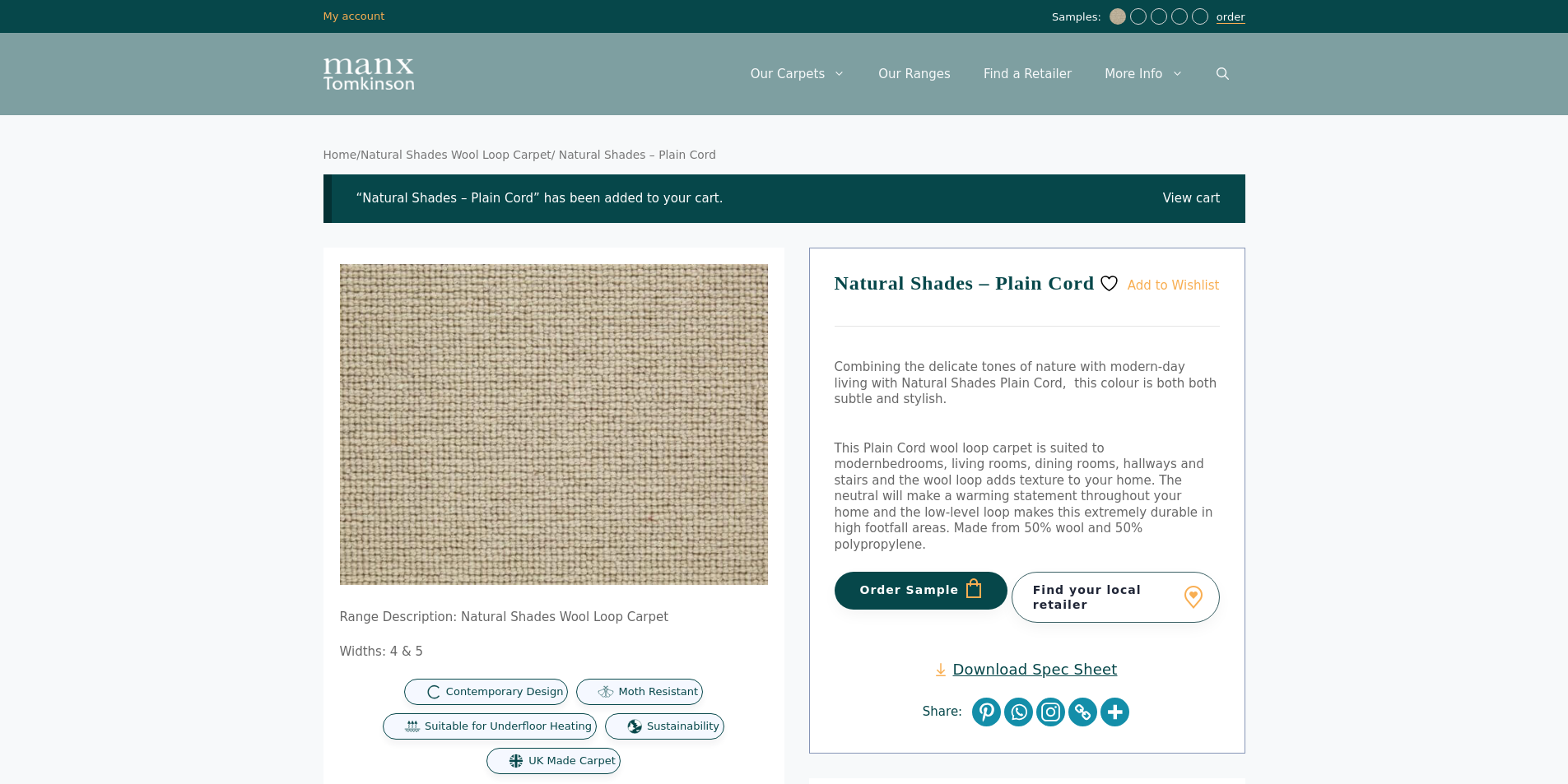
click at [1230, 16] on link "order" at bounding box center [1231, 17] width 29 height 13
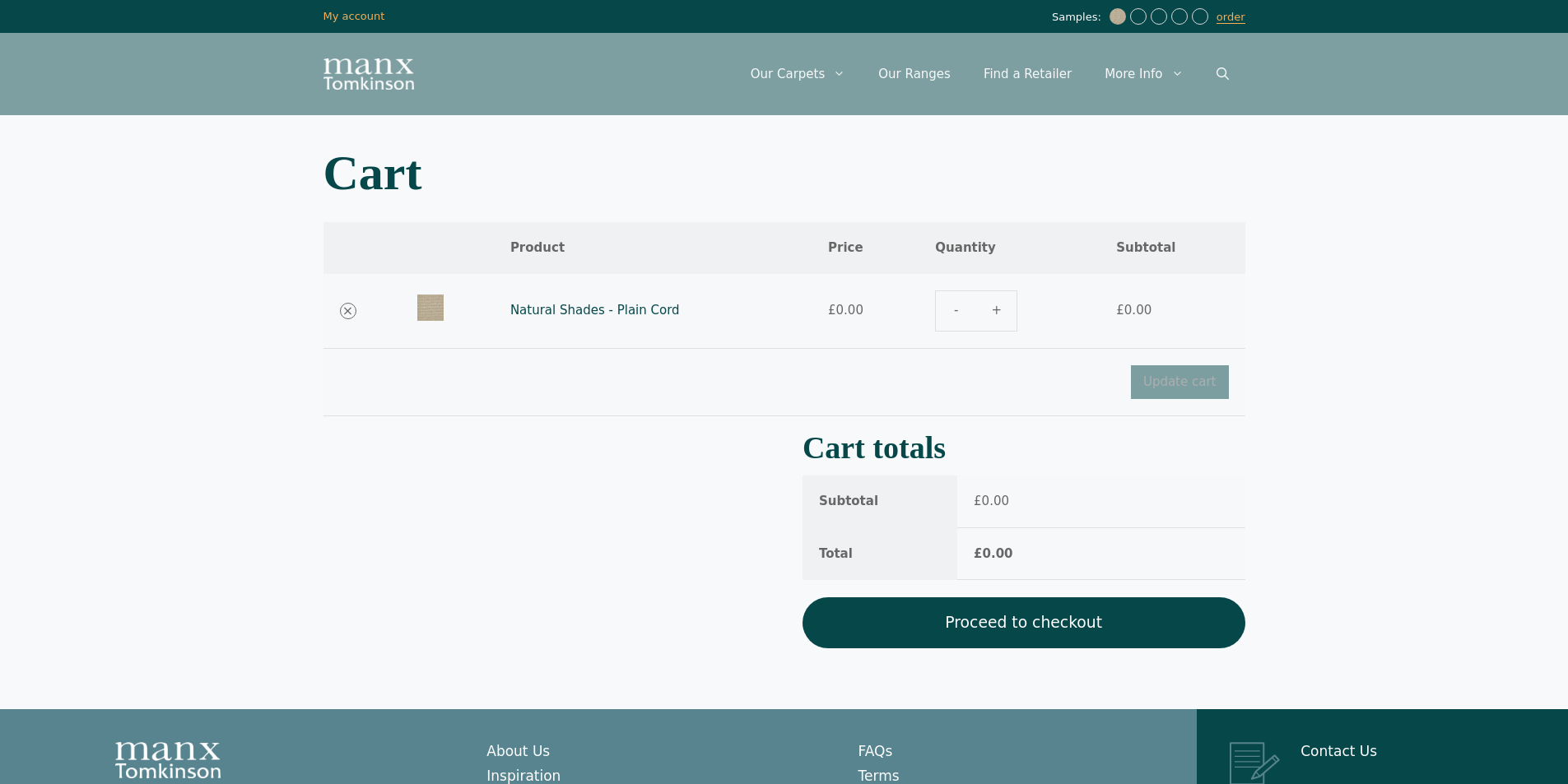
click at [1006, 638] on link "Proceed to checkout" at bounding box center [1024, 622] width 443 height 51
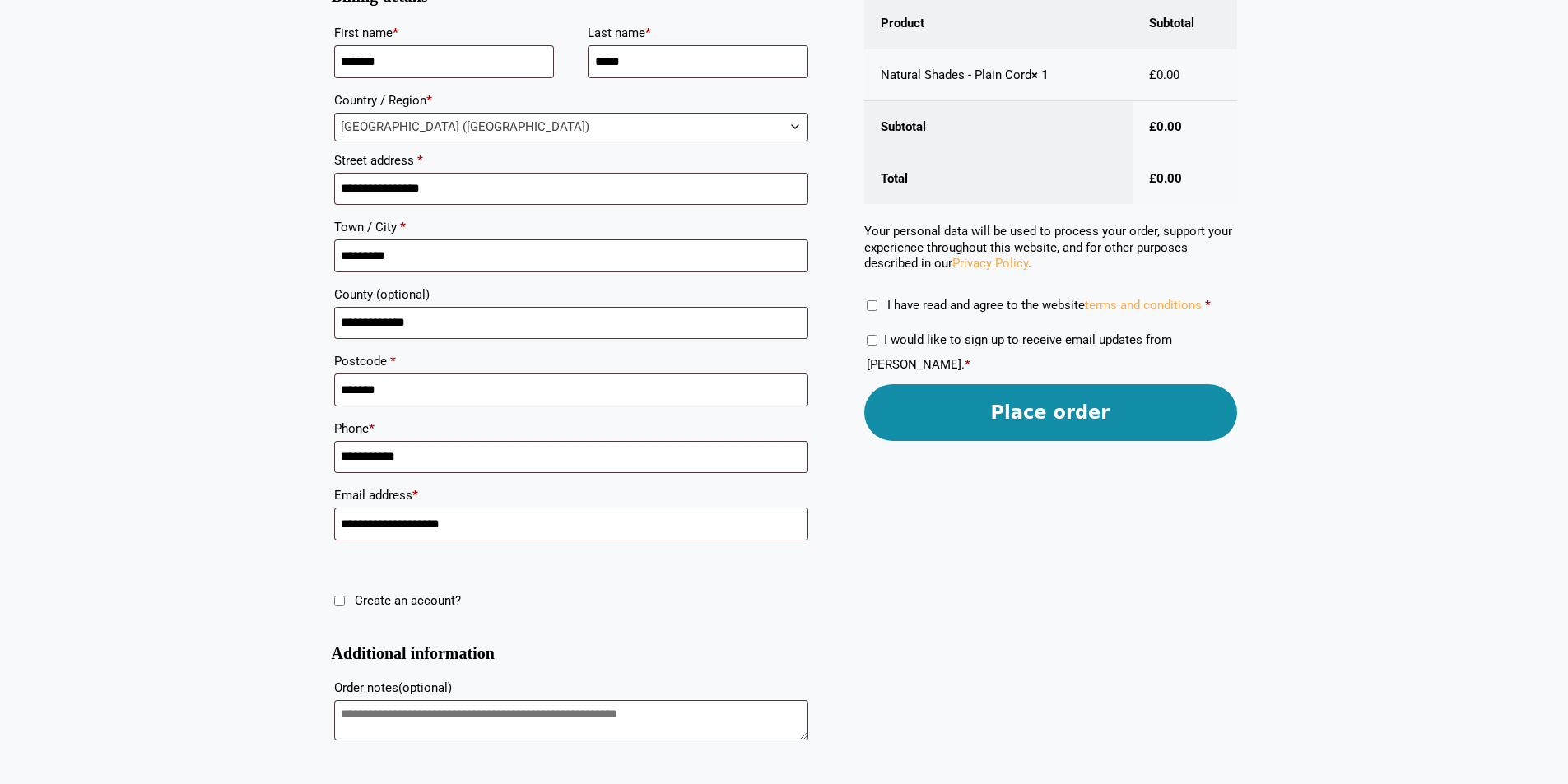
scroll to position [400, 0]
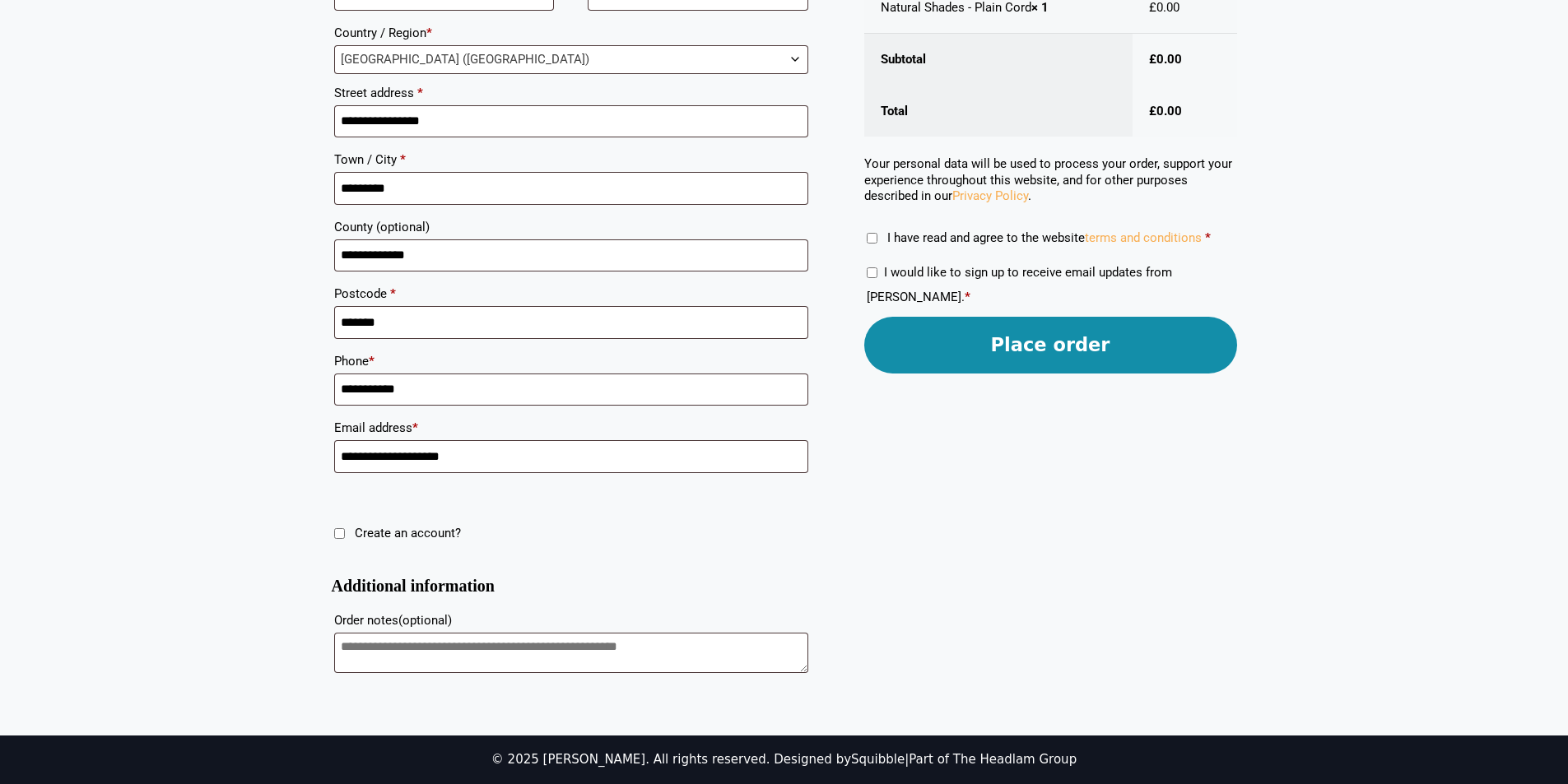
click at [1065, 346] on button "Place order" at bounding box center [1051, 345] width 373 height 57
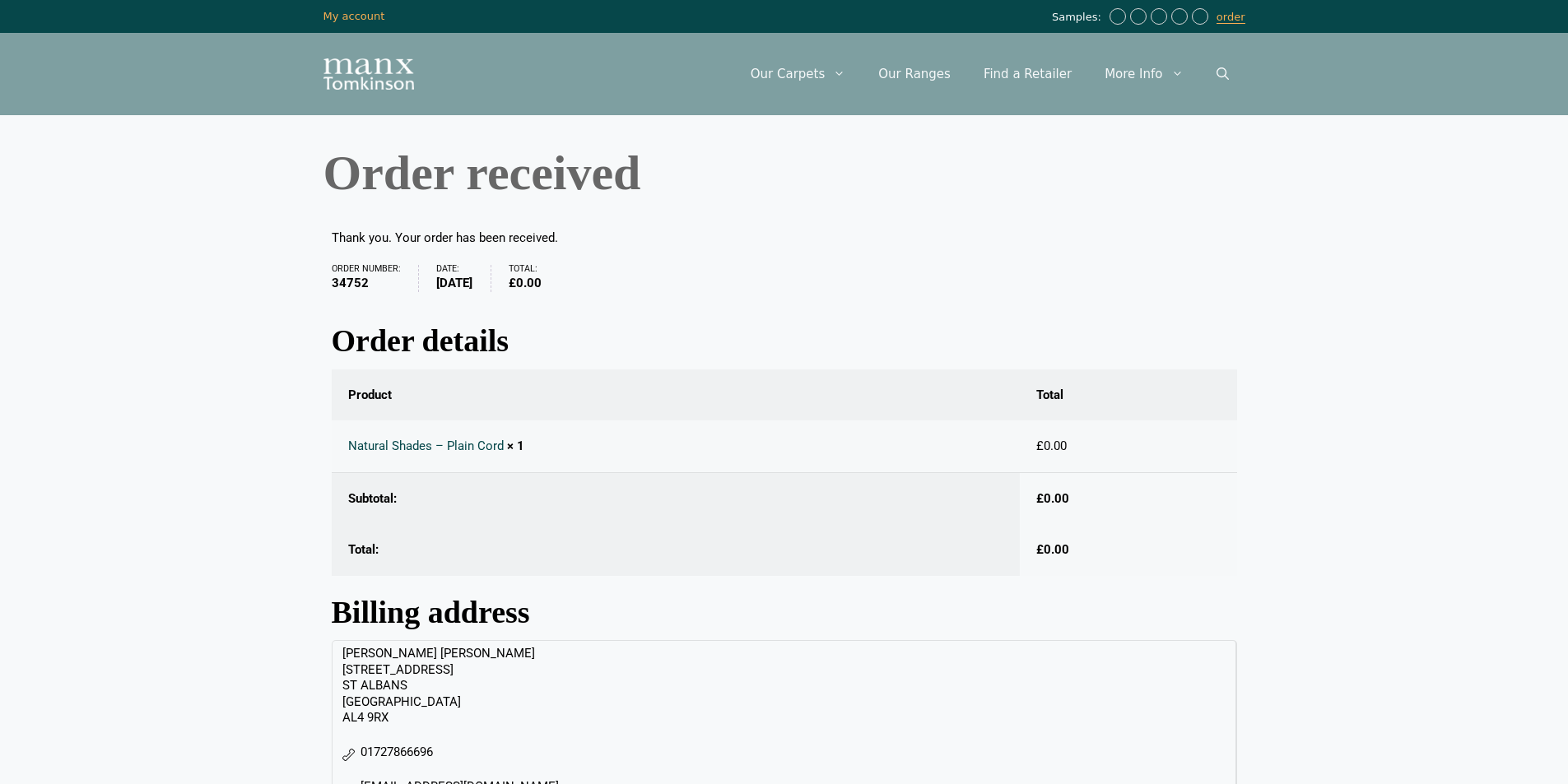
click at [386, 75] on img "Site" at bounding box center [368, 74] width 91 height 31
